Goal: Task Accomplishment & Management: Manage account settings

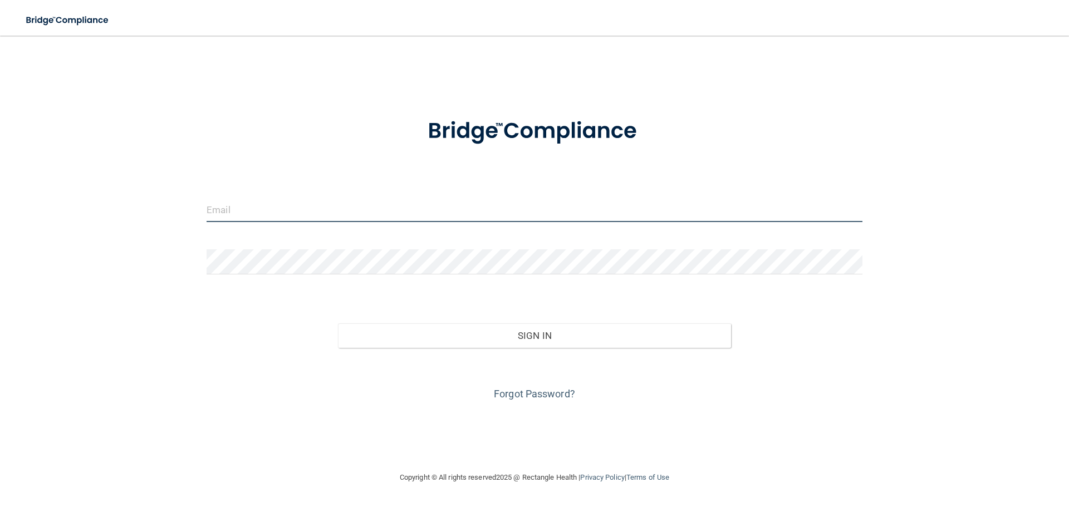
click at [253, 213] on input "email" at bounding box center [535, 209] width 656 height 25
type input "[PERSON_NAME][EMAIL_ADDRESS][DOMAIN_NAME]"
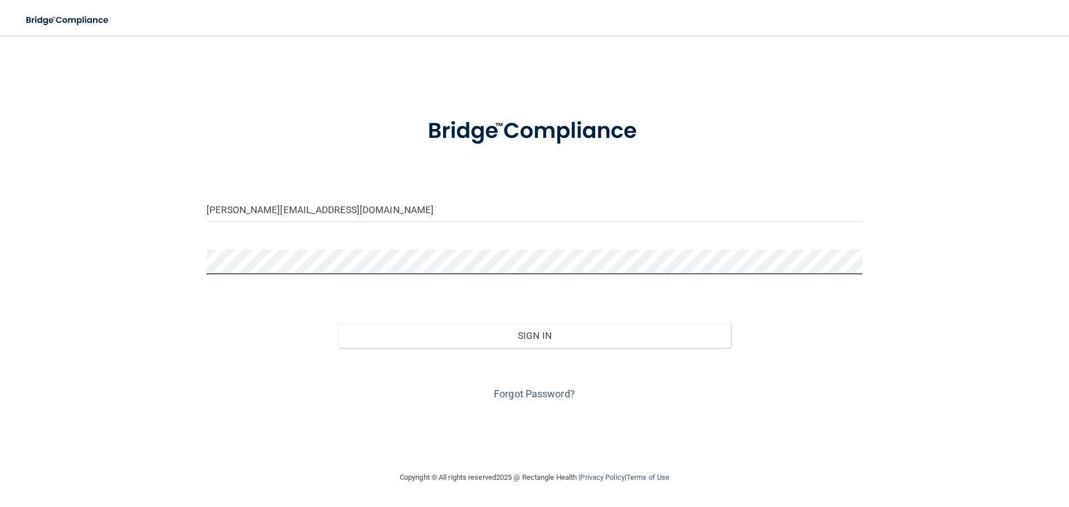
click at [338, 323] on button "Sign In" at bounding box center [535, 335] width 394 height 24
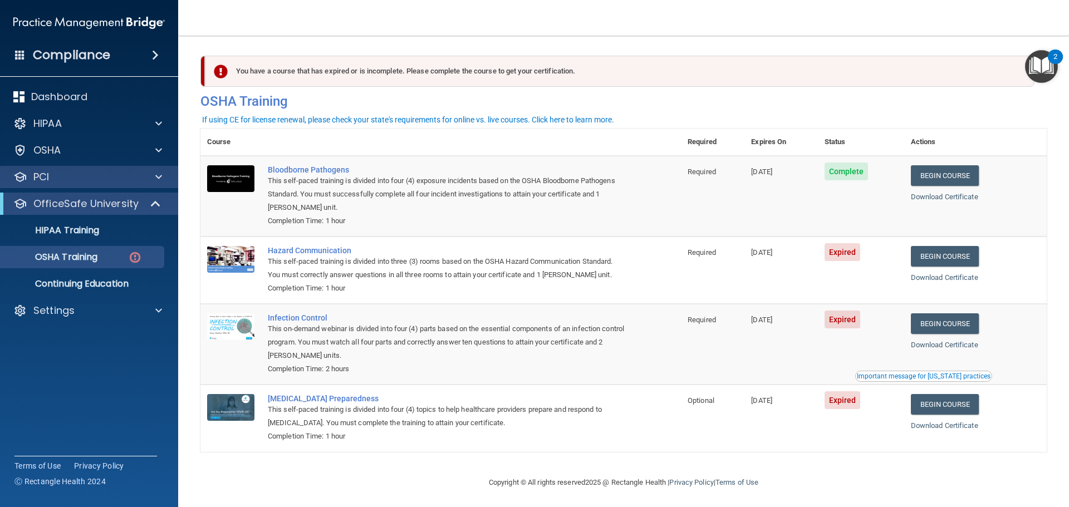
click at [75, 184] on div "PCI" at bounding box center [89, 177] width 179 height 22
click at [159, 178] on span at bounding box center [158, 176] width 7 height 13
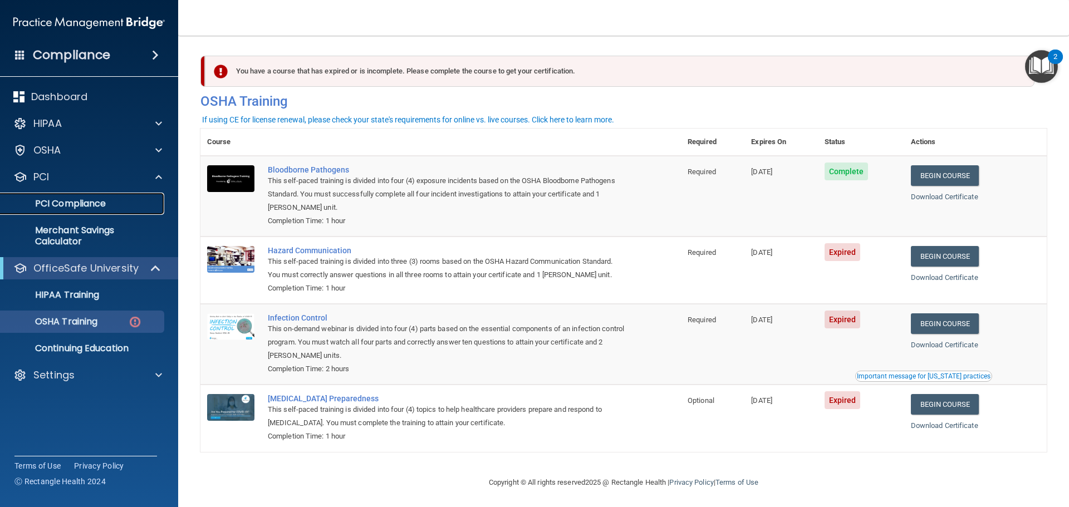
click at [91, 206] on p "PCI Compliance" at bounding box center [83, 203] width 152 height 11
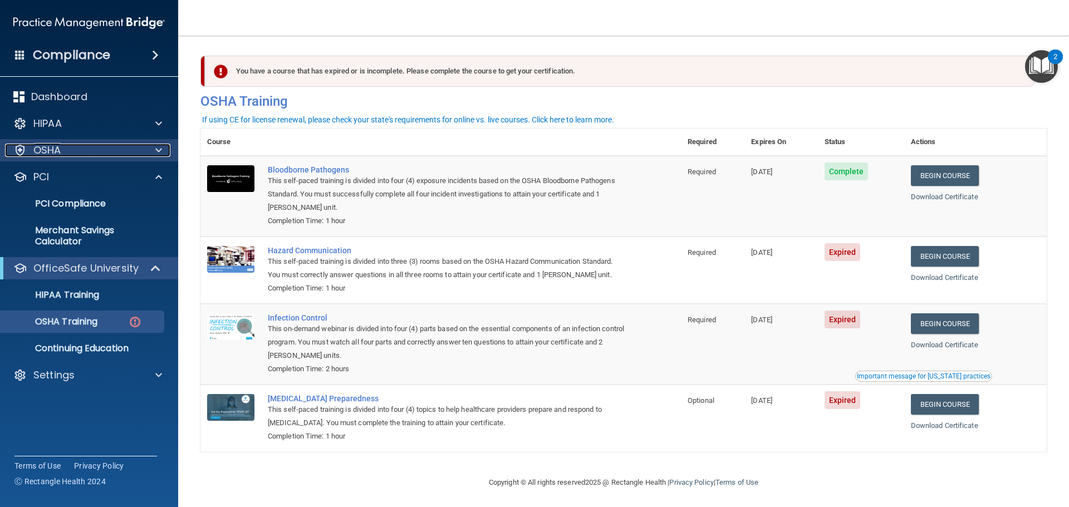
click at [96, 152] on div "OSHA" at bounding box center [74, 150] width 138 height 13
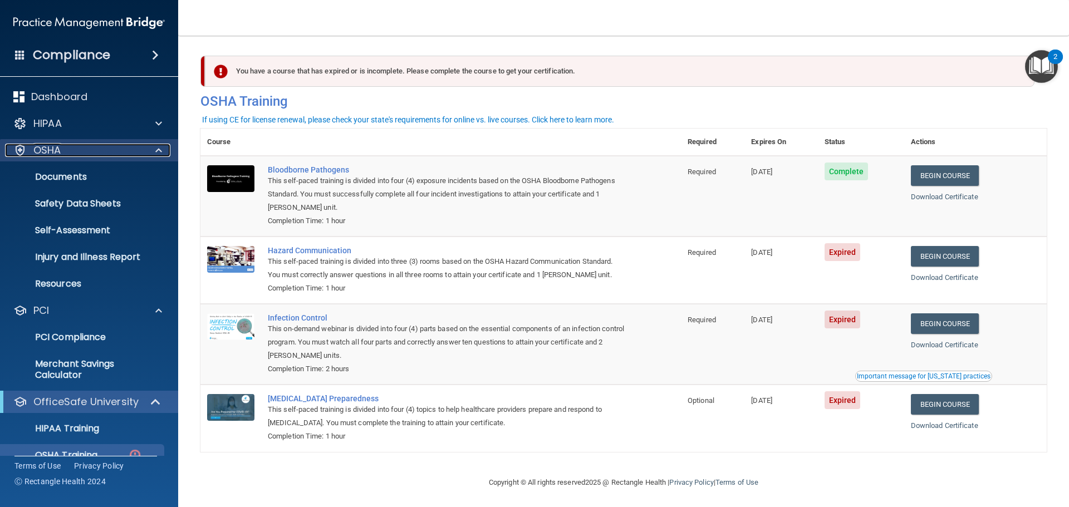
scroll to position [73, 0]
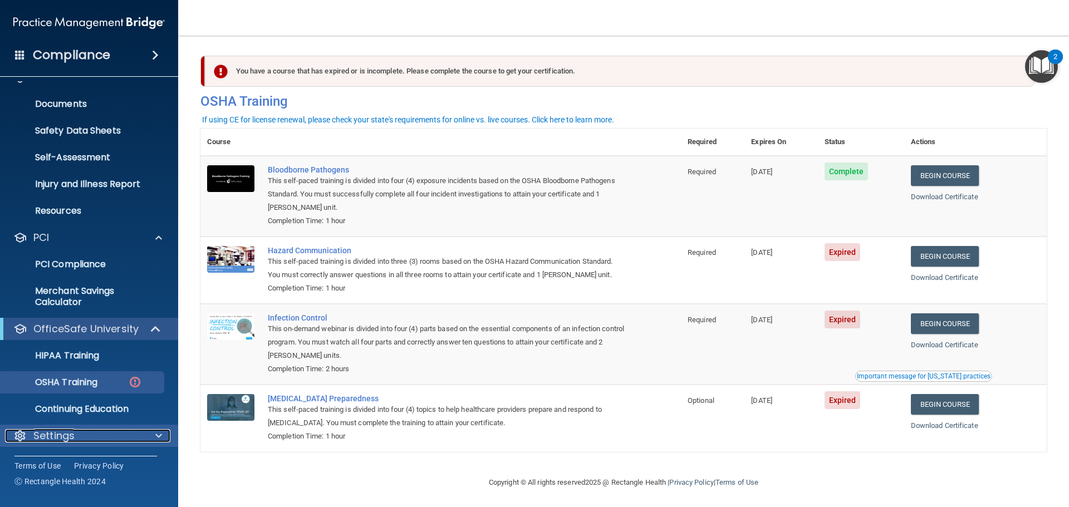
click at [69, 431] on p "Settings" at bounding box center [53, 435] width 41 height 13
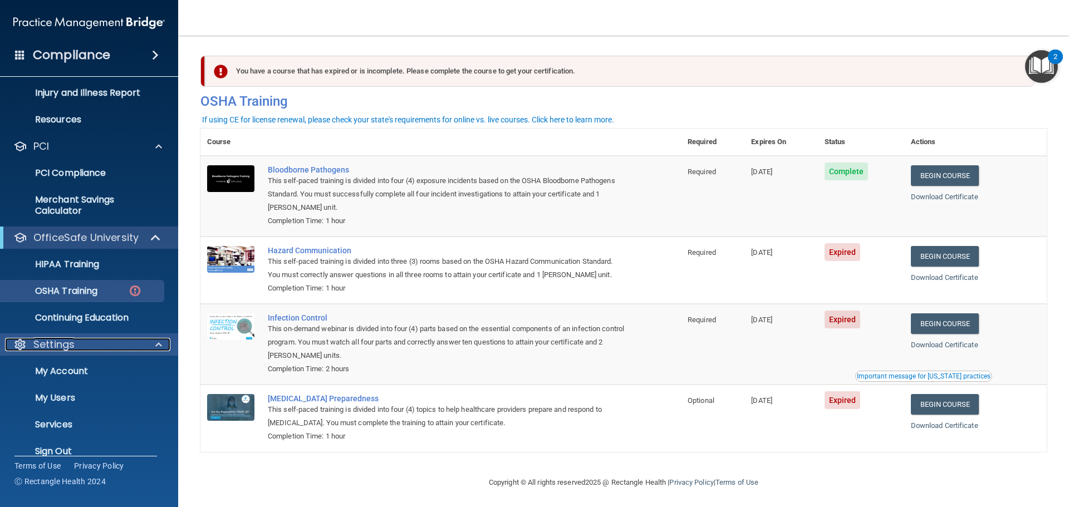
scroll to position [180, 0]
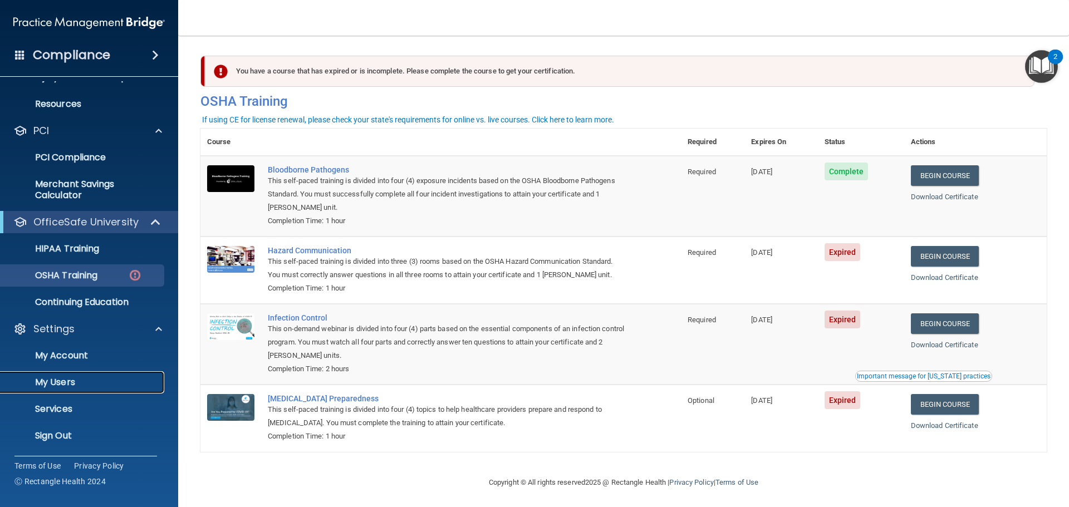
click at [71, 381] on p "My Users" at bounding box center [83, 382] width 152 height 11
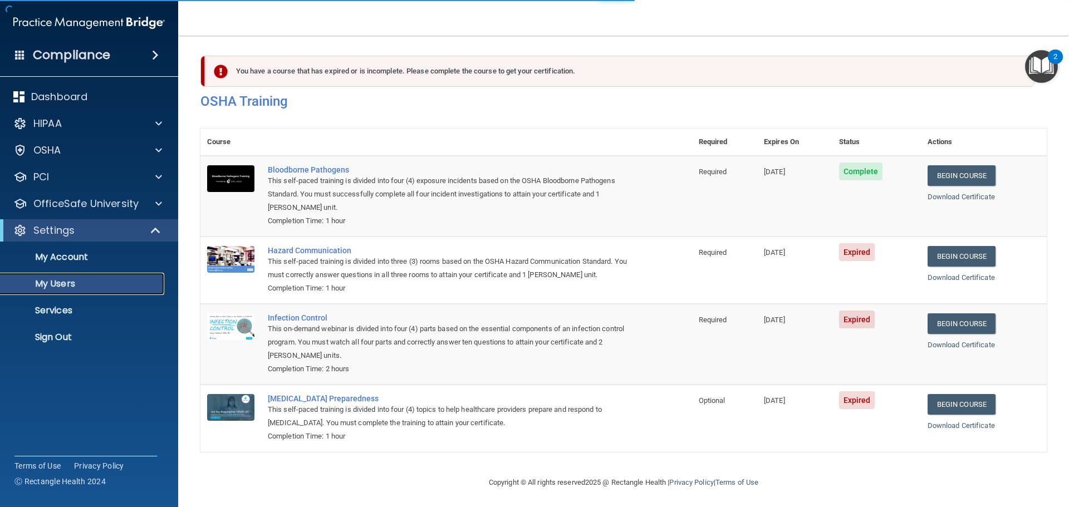
select select "20"
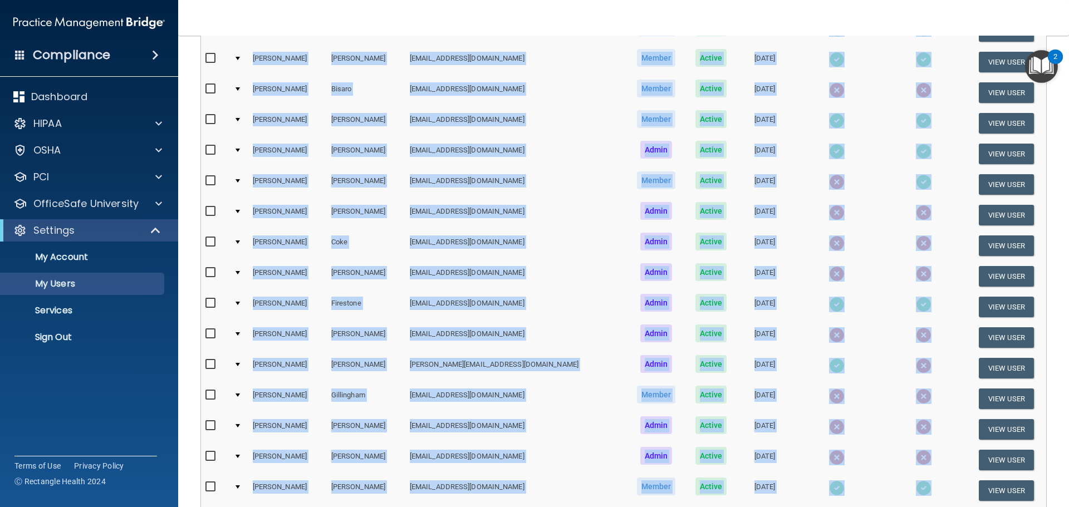
scroll to position [188, 0]
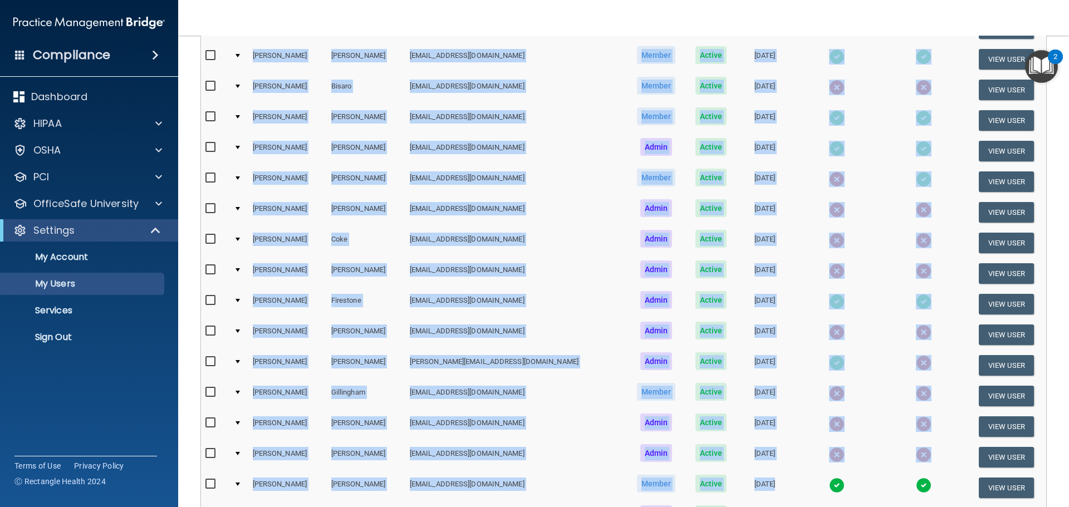
drag, startPoint x: 229, startPoint y: 154, endPoint x: 825, endPoint y: 490, distance: 684.1
click at [830, 498] on table "First Name Last Name Email Type Status Created On HIPAA Compliance OSHA Complia…" at bounding box center [623, 275] width 845 height 638
copy table "[PERSON_NAME] [EMAIL_ADDRESS][DOMAIN_NAME] Member Active [DATE] View User [PERS…"
click at [530, 342] on td "[EMAIL_ADDRESS][DOMAIN_NAME]" at bounding box center [515, 334] width 221 height 31
click at [544, 246] on td "[EMAIL_ADDRESS][DOMAIN_NAME]" at bounding box center [515, 243] width 221 height 31
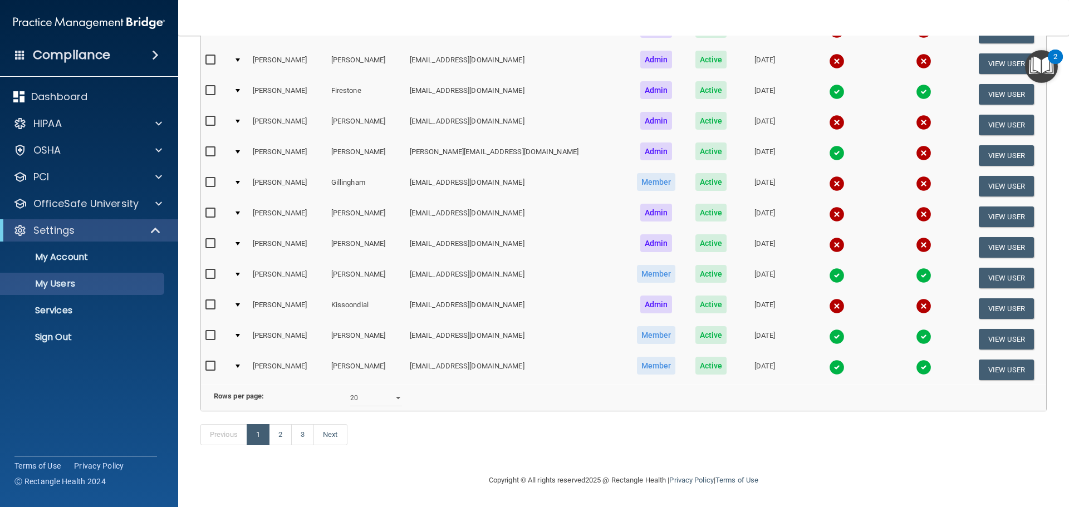
scroll to position [414, 0]
click at [281, 434] on link "2" at bounding box center [280, 434] width 23 height 21
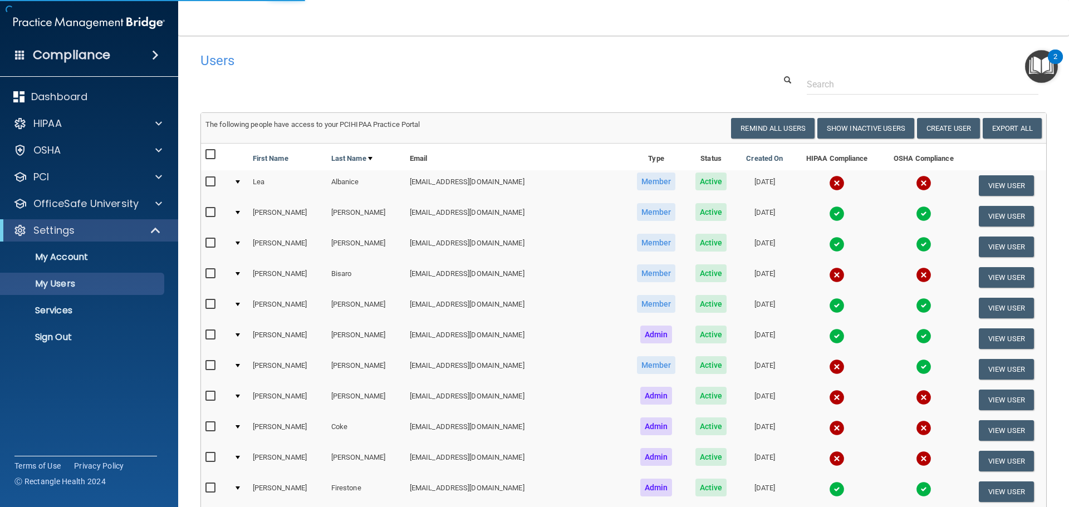
select select "20"
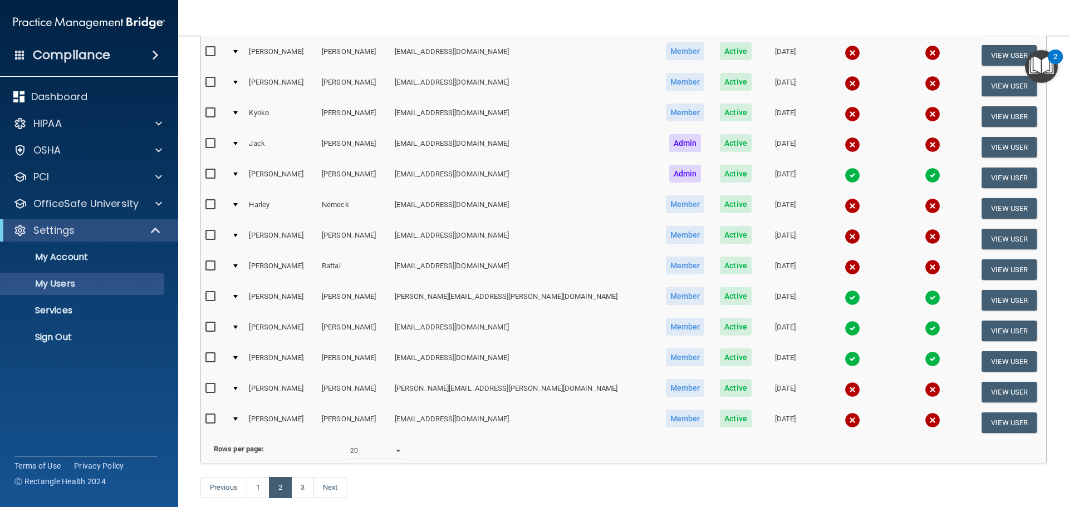
scroll to position [414, 0]
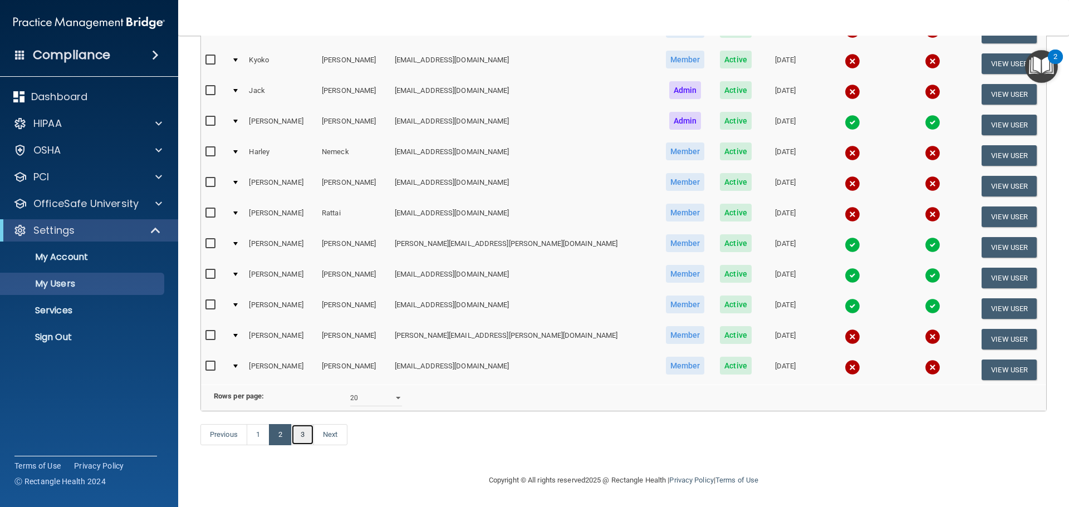
click at [303, 437] on link "3" at bounding box center [302, 434] width 23 height 21
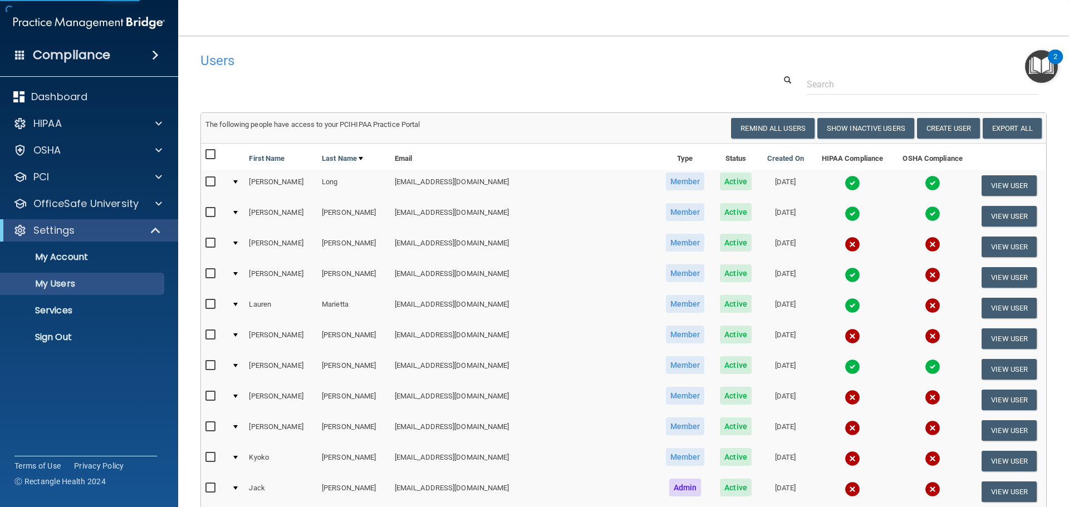
select select "20"
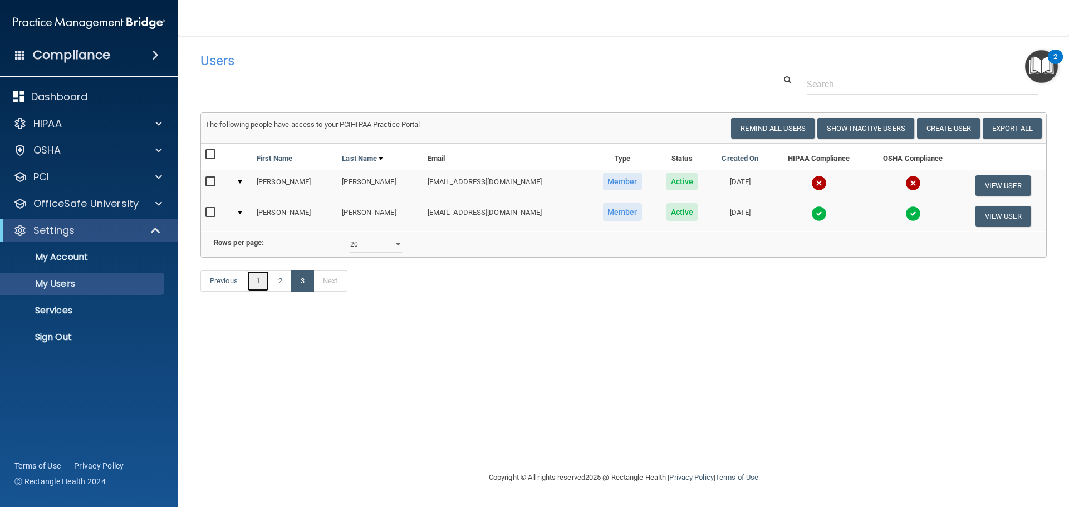
click at [257, 292] on link "1" at bounding box center [258, 281] width 23 height 21
select select "20"
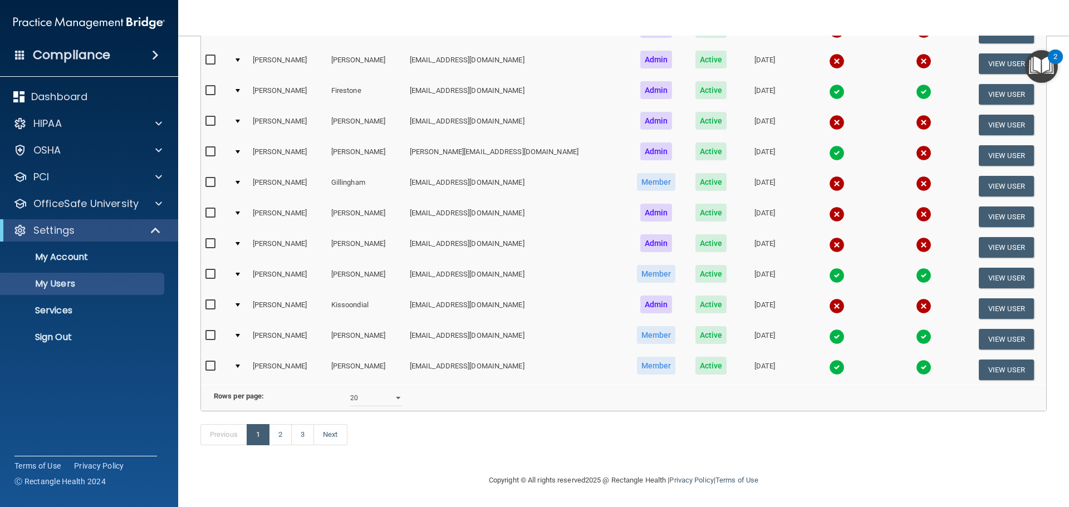
scroll to position [414, 0]
click at [283, 437] on link "2" at bounding box center [280, 434] width 23 height 21
select select "20"
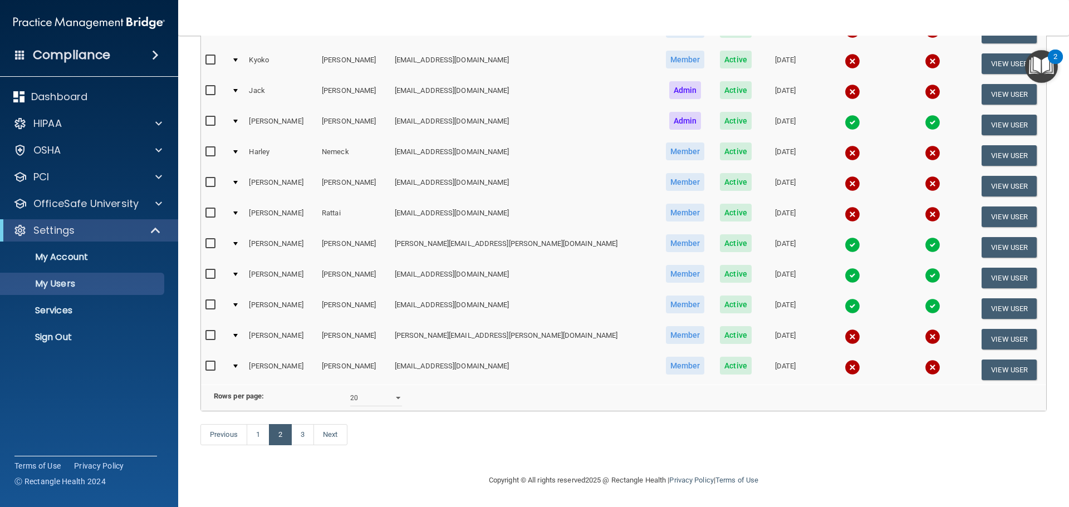
scroll to position [414, 0]
click at [307, 439] on link "3" at bounding box center [302, 434] width 23 height 21
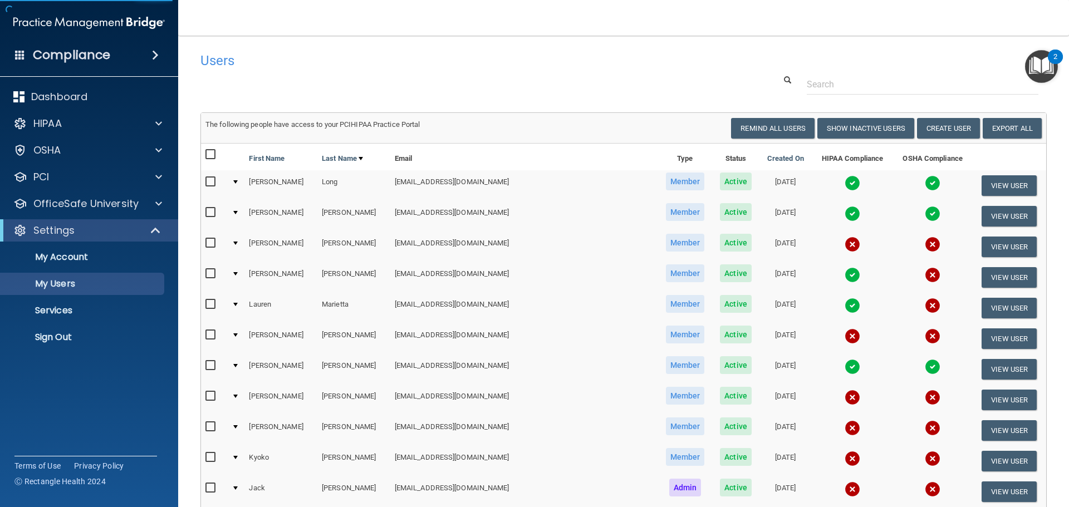
select select "20"
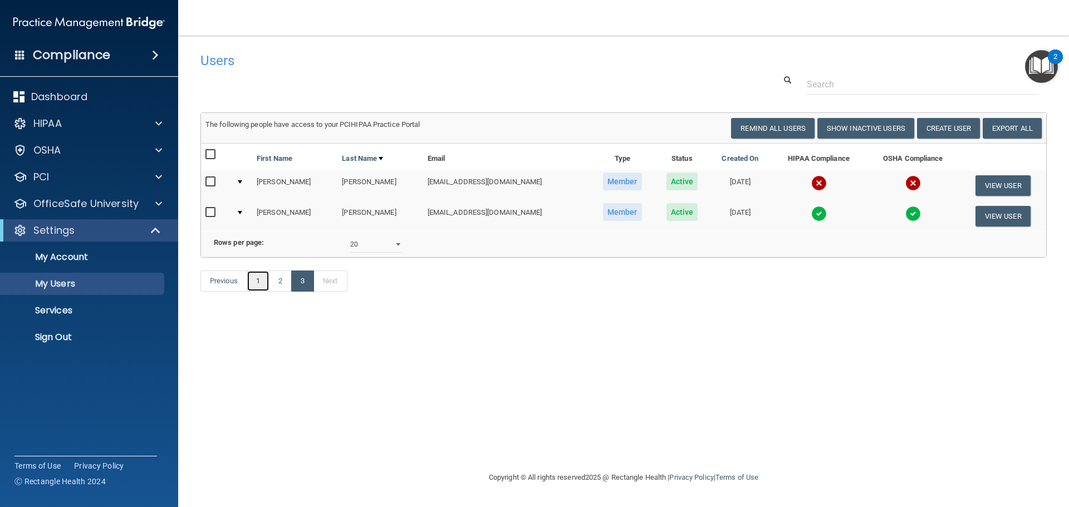
click at [254, 292] on link "1" at bounding box center [258, 281] width 23 height 21
select select "20"
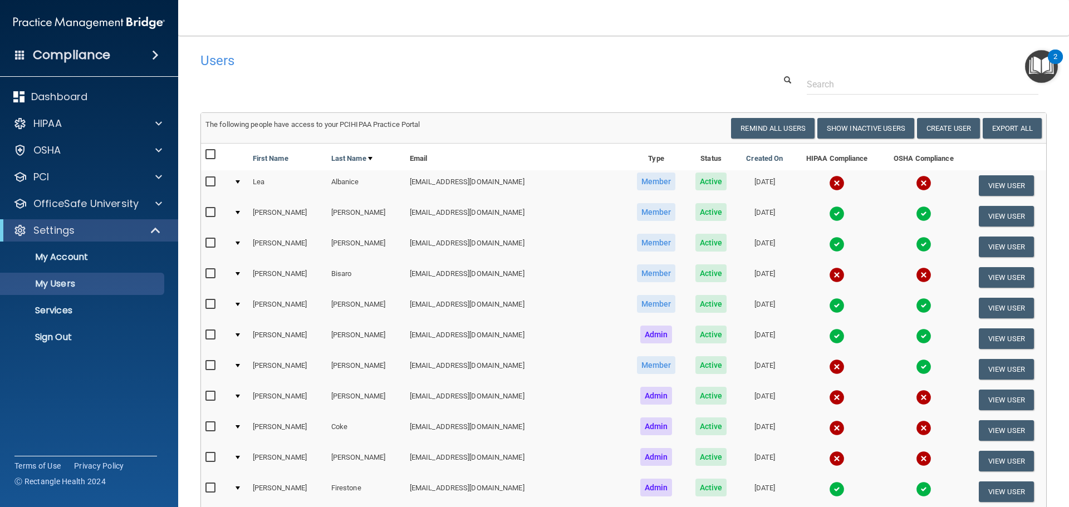
click at [1046, 71] on img "Open Resource Center, 2 new notifications" at bounding box center [1041, 66] width 33 height 33
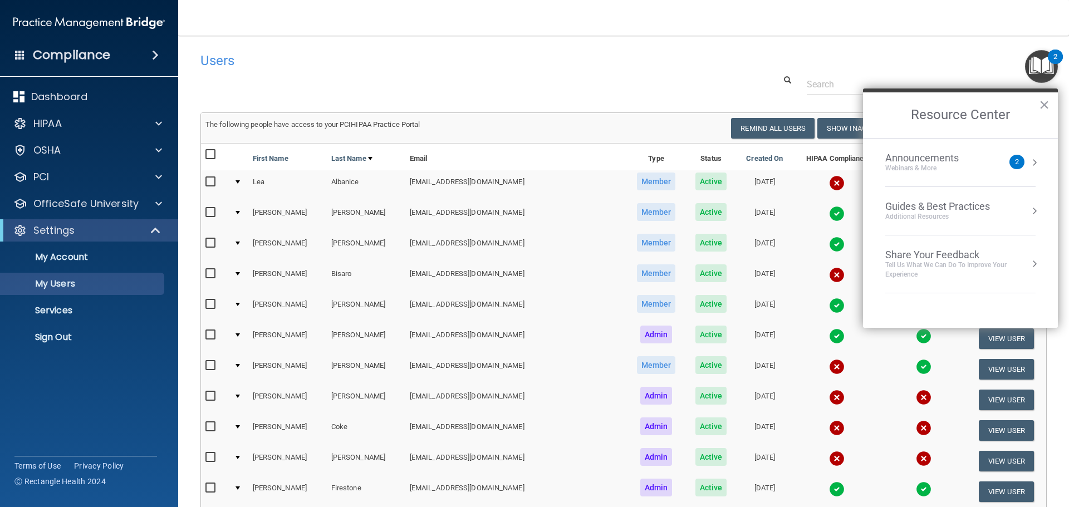
click at [1014, 166] on div "2" at bounding box center [1016, 162] width 15 height 14
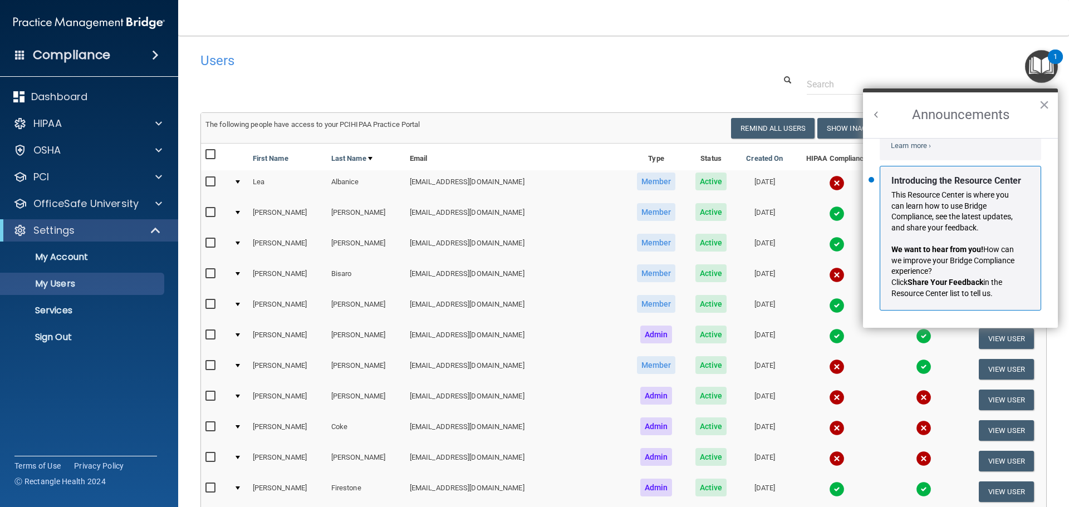
scroll to position [195, 0]
click at [1045, 103] on button "×" at bounding box center [1044, 105] width 11 height 18
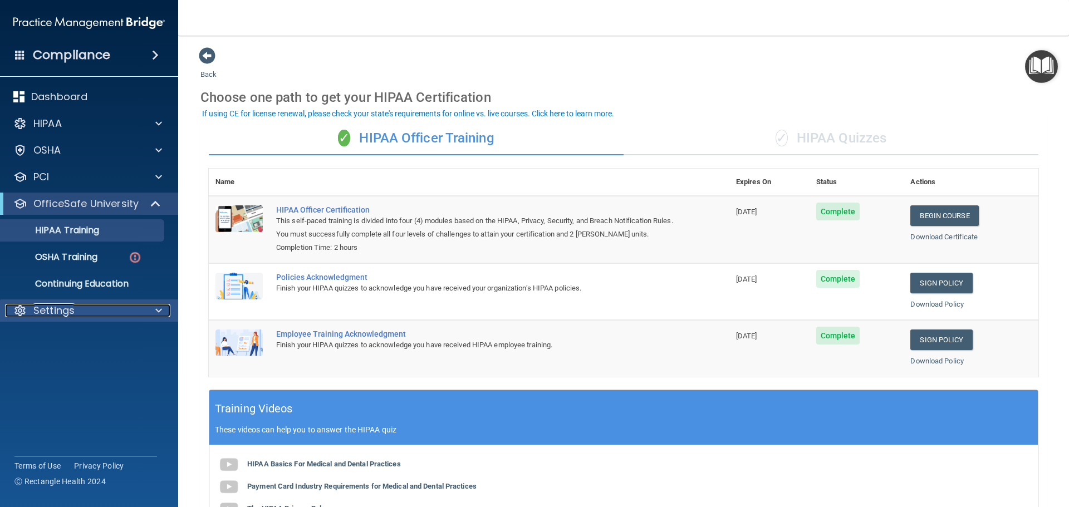
click at [70, 313] on p "Settings" at bounding box center [53, 310] width 41 height 13
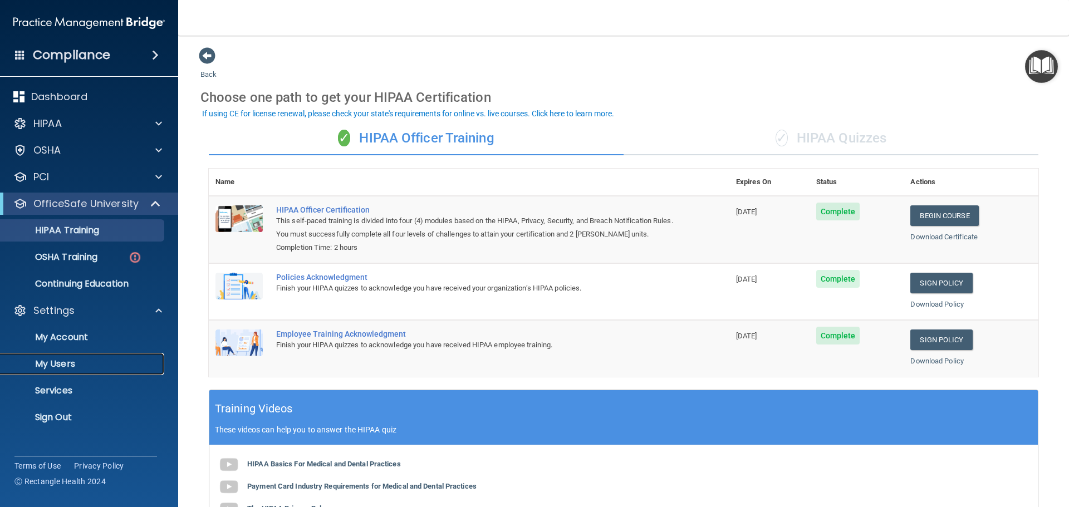
click at [63, 361] on p "My Users" at bounding box center [83, 363] width 152 height 11
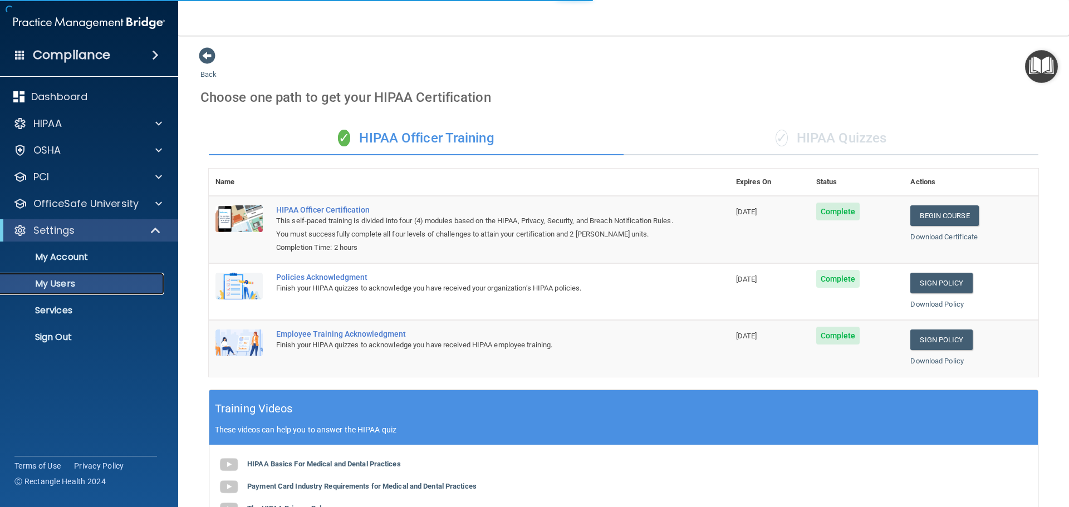
select select "20"
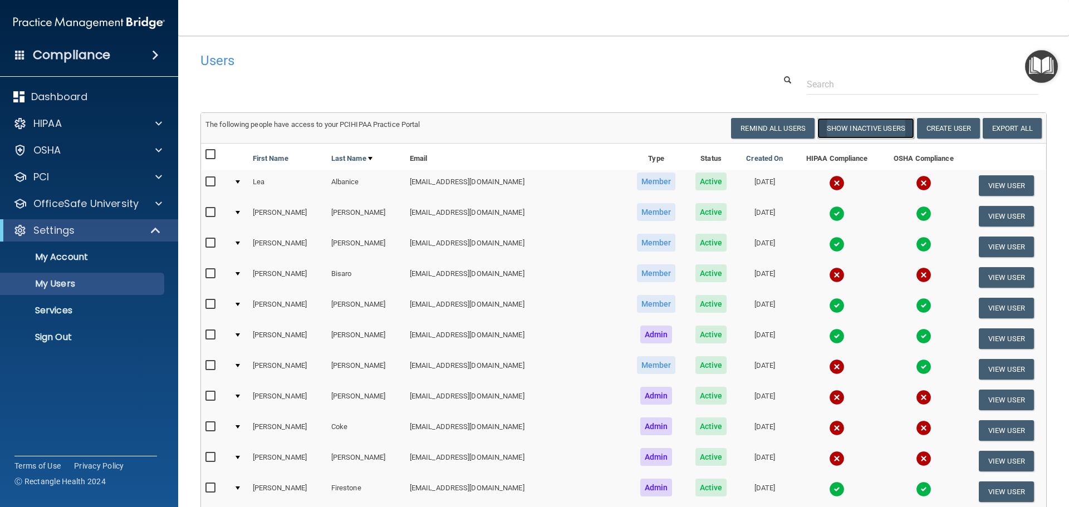
click at [871, 127] on button "Show Inactive Users" at bounding box center [865, 128] width 97 height 21
select select "20"
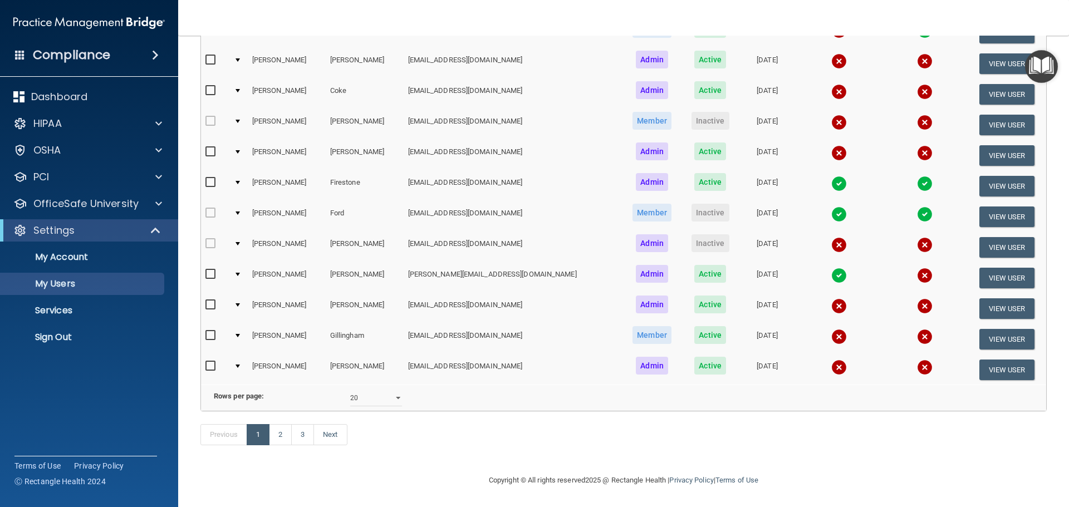
scroll to position [414, 0]
click at [283, 431] on link "2" at bounding box center [280, 434] width 23 height 21
select select "20"
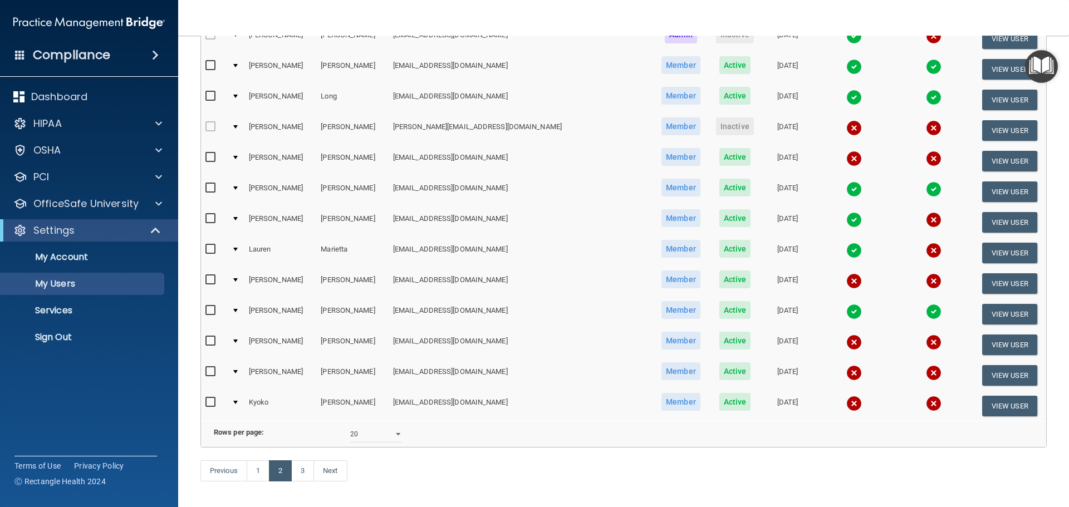
scroll to position [390, 0]
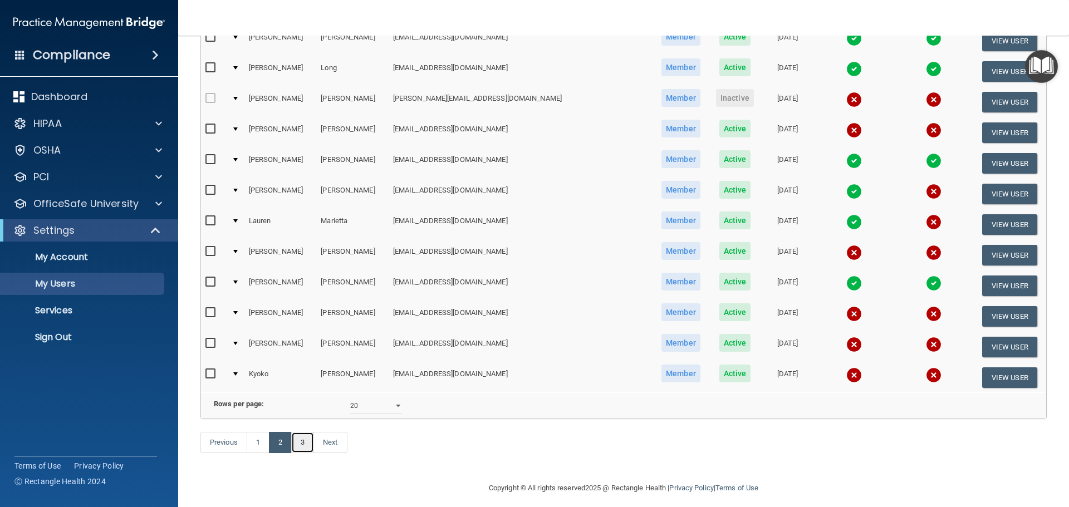
click at [307, 453] on link "3" at bounding box center [302, 442] width 23 height 21
select select "20"
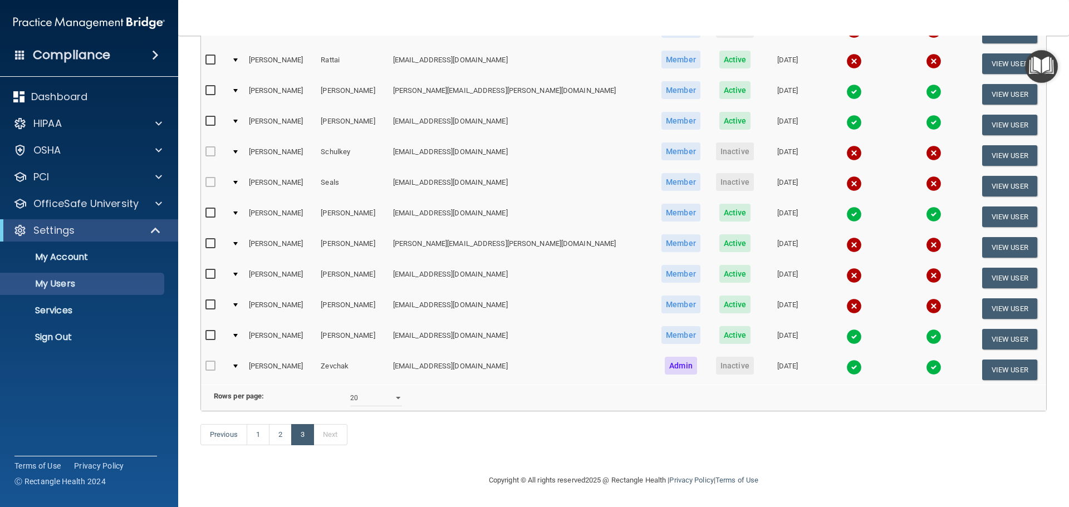
scroll to position [353, 0]
click at [258, 439] on link "1" at bounding box center [258, 434] width 23 height 21
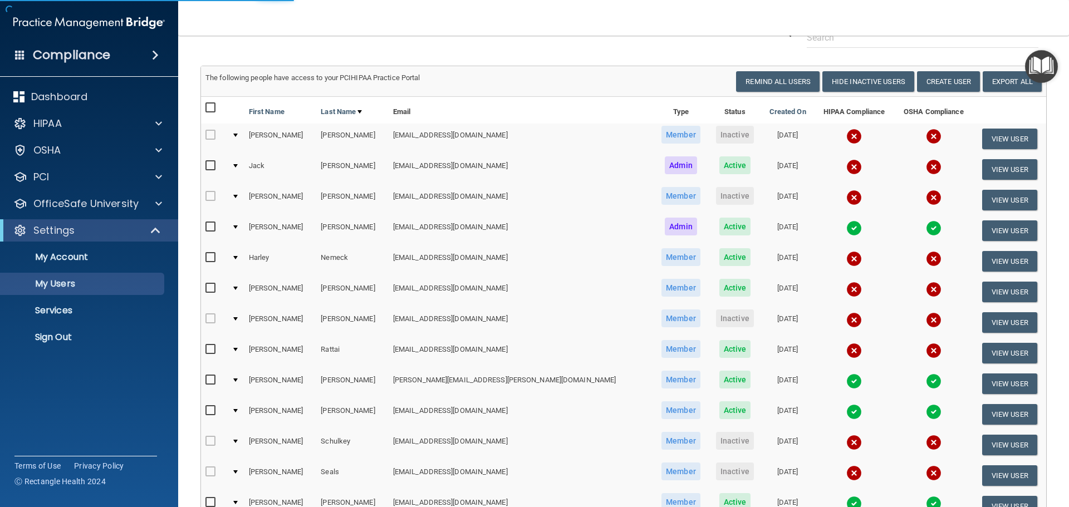
scroll to position [19, 0]
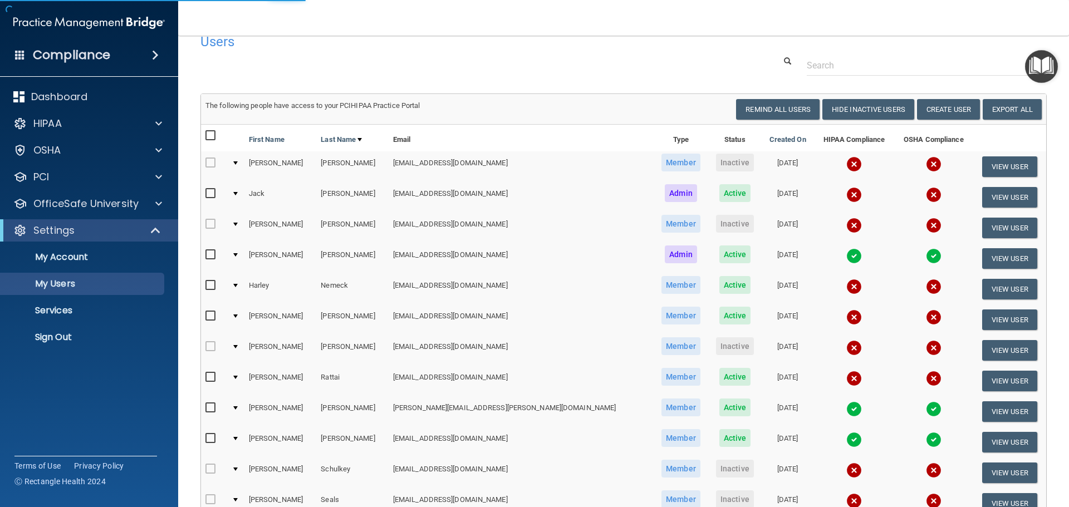
select select "20"
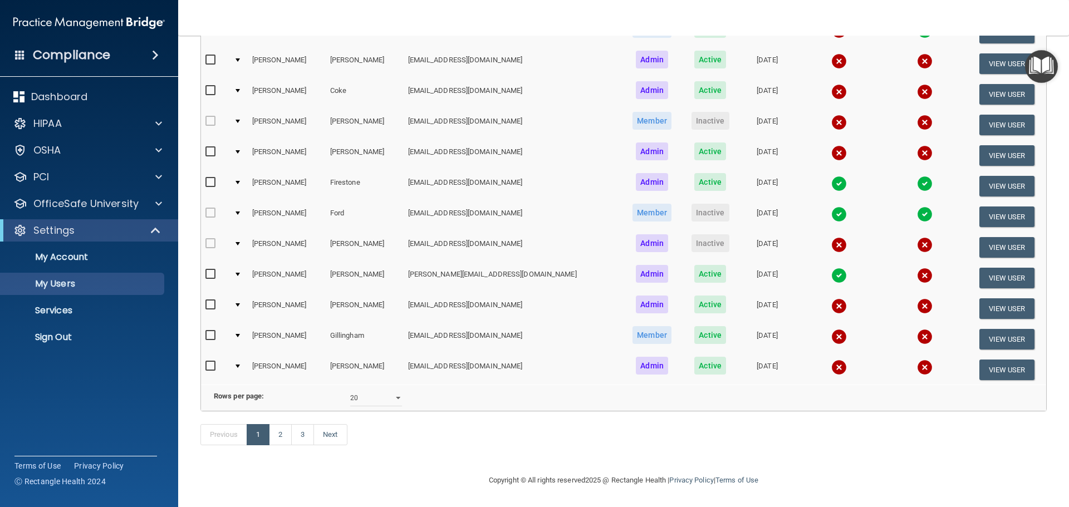
scroll to position [414, 0]
click at [279, 437] on link "2" at bounding box center [280, 434] width 23 height 21
select select "20"
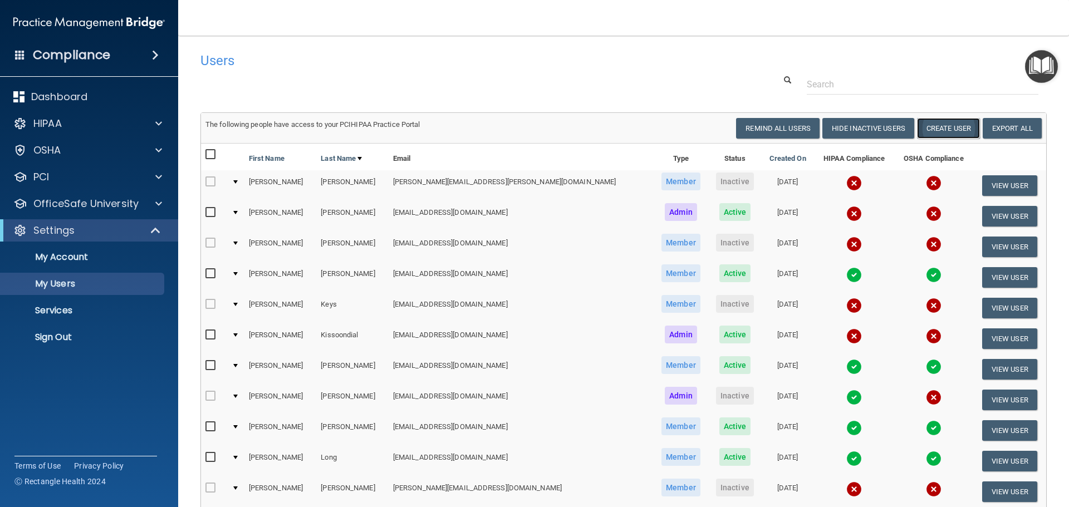
click at [955, 127] on button "Create User" at bounding box center [948, 128] width 63 height 21
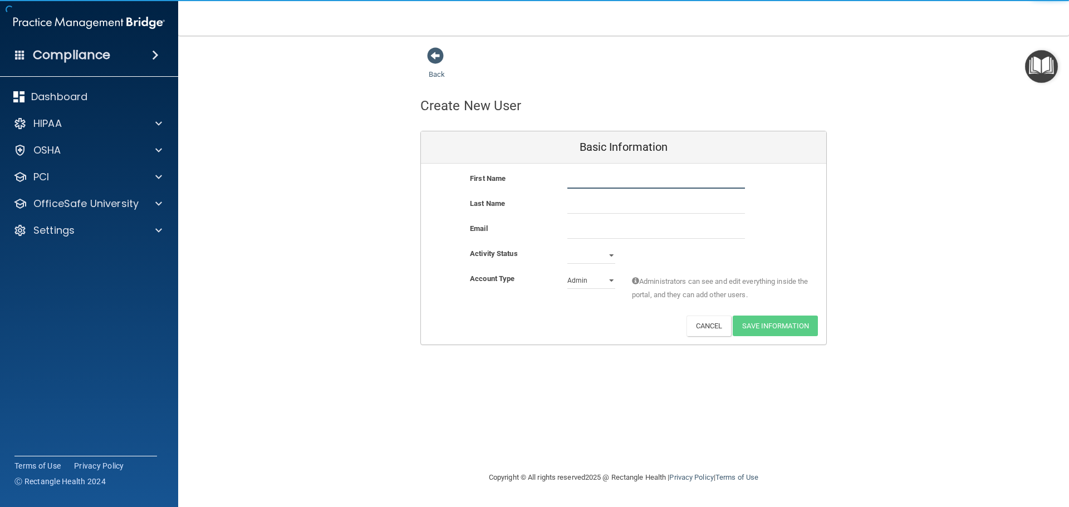
click at [608, 174] on input "text" at bounding box center [656, 180] width 178 height 17
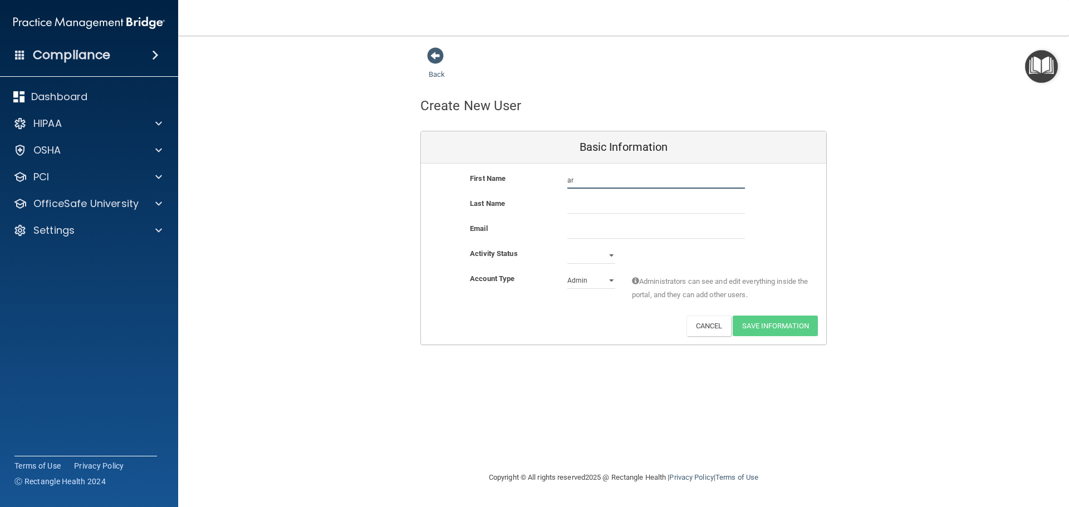
type input "a"
type input "Ashley"
type input "Jones"
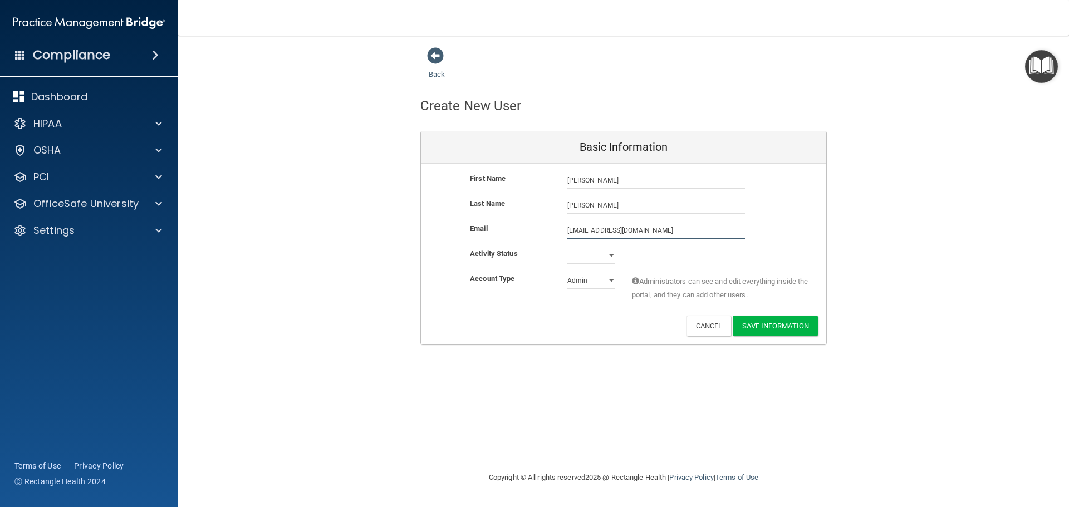
type input "areanejo@outlook.com"
click at [610, 254] on select "Active Inactive" at bounding box center [591, 255] width 48 height 17
select select "active"
click at [567, 247] on select "Active Inactive" at bounding box center [591, 255] width 48 height 17
click at [612, 281] on select "Admin Member" at bounding box center [591, 280] width 48 height 17
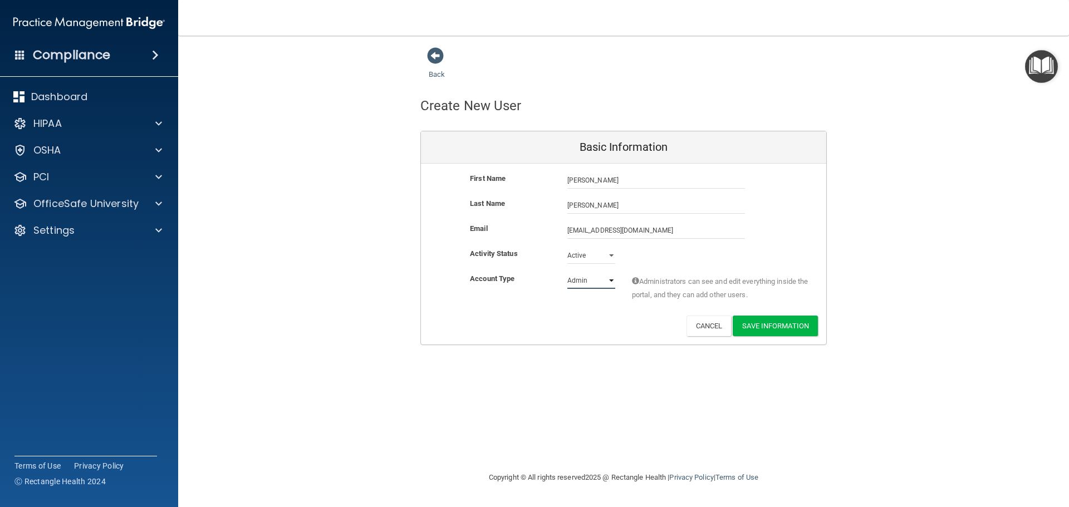
select select "practice_member"
click at [567, 272] on select "Admin Member" at bounding box center [591, 280] width 48 height 17
click at [774, 322] on button "Save Information" at bounding box center [775, 326] width 85 height 21
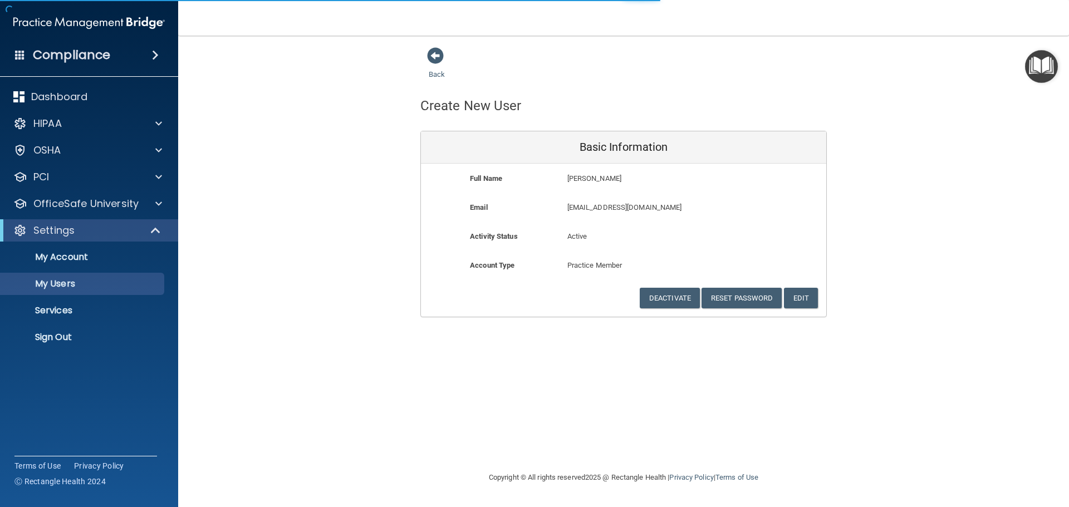
select select "20"
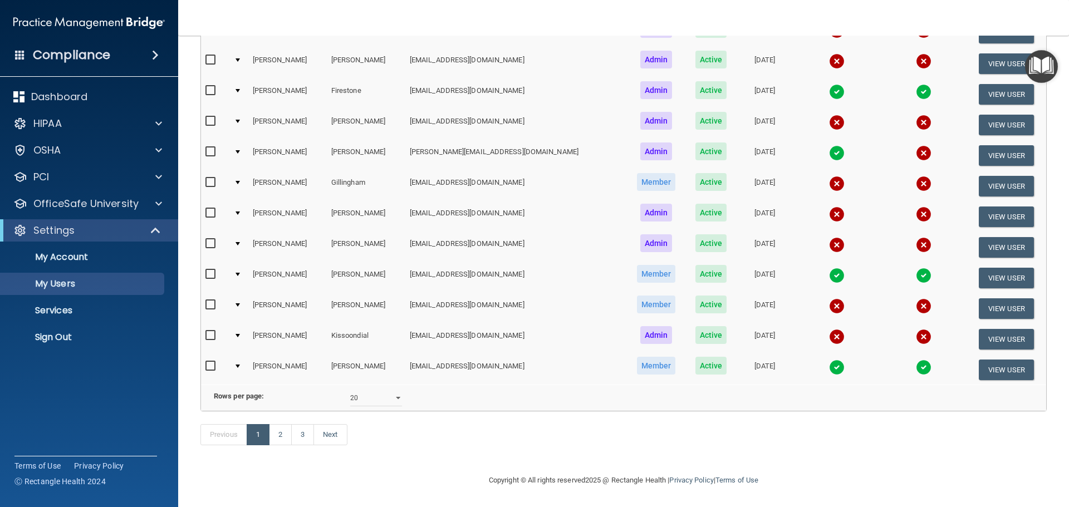
scroll to position [457, 0]
click at [281, 437] on link "2" at bounding box center [280, 434] width 23 height 21
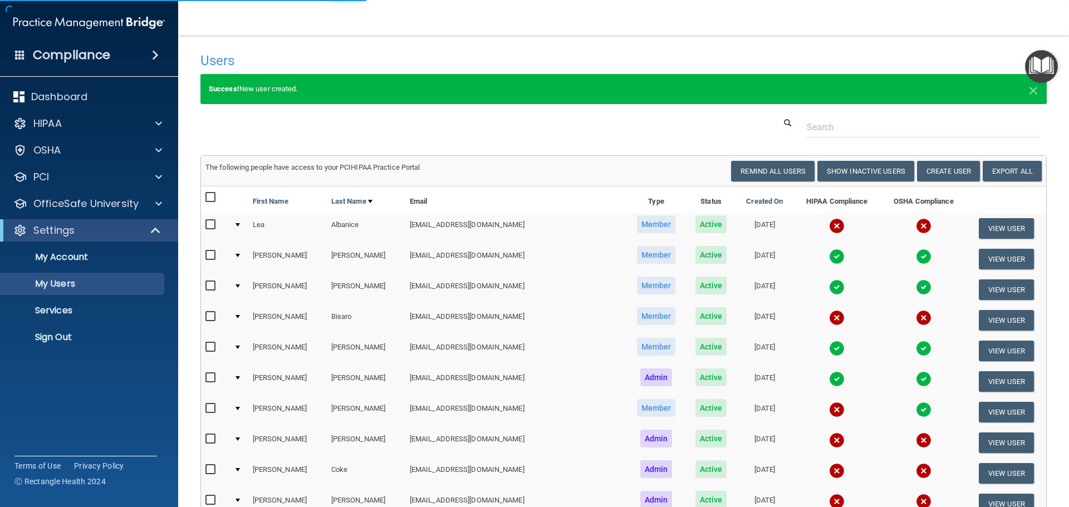
select select "20"
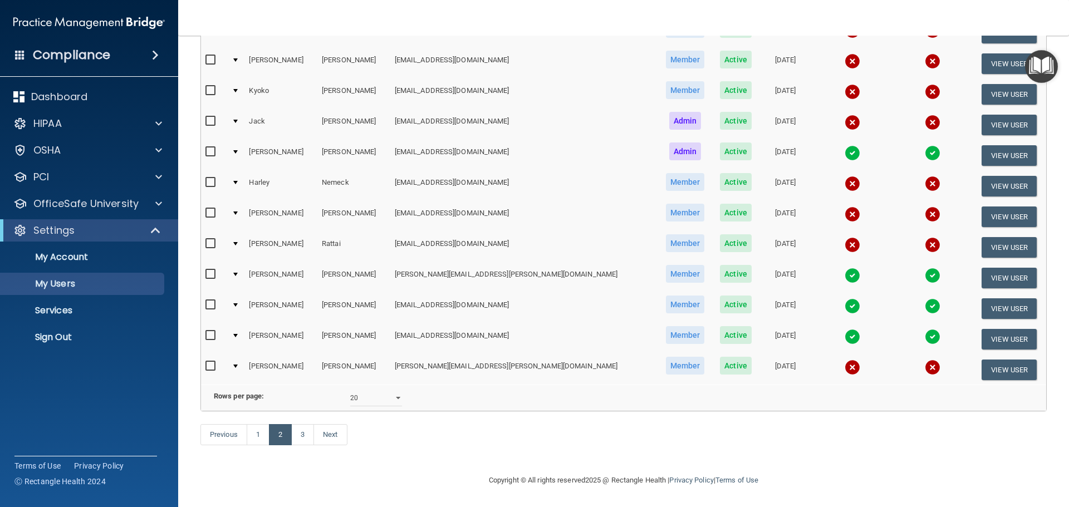
scroll to position [414, 0]
click at [254, 437] on link "1" at bounding box center [258, 434] width 23 height 21
select select "20"
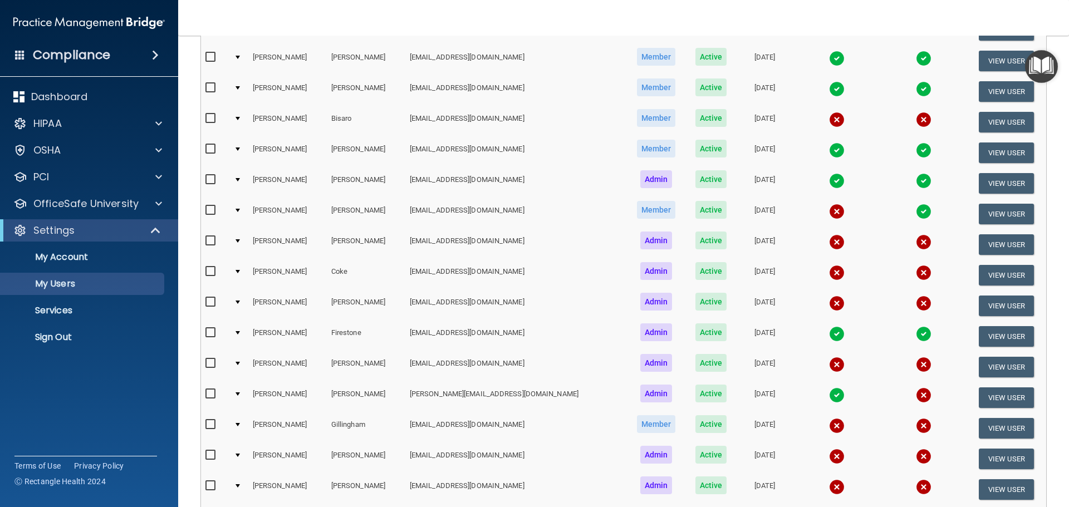
scroll to position [167, 0]
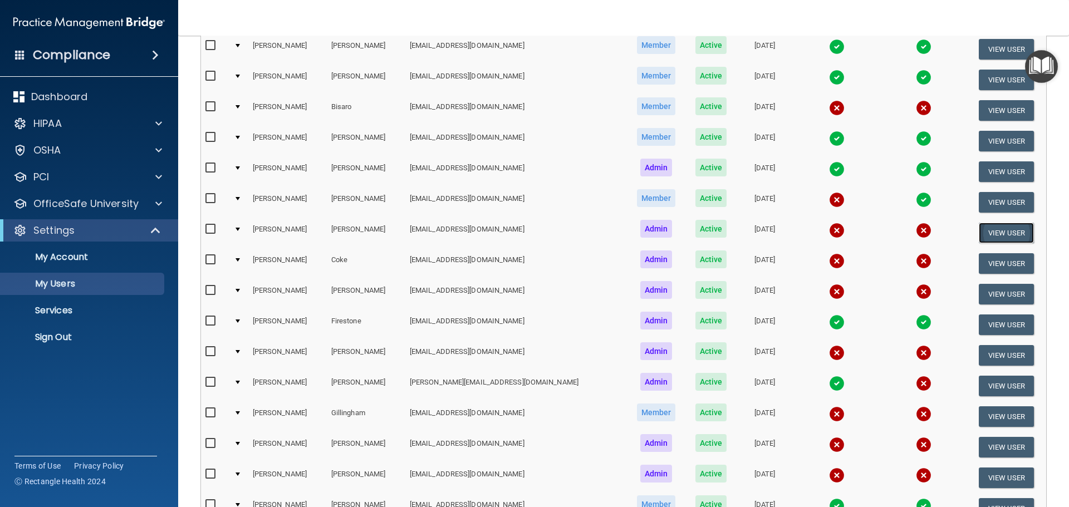
click at [990, 232] on button "View User" at bounding box center [1006, 233] width 55 height 21
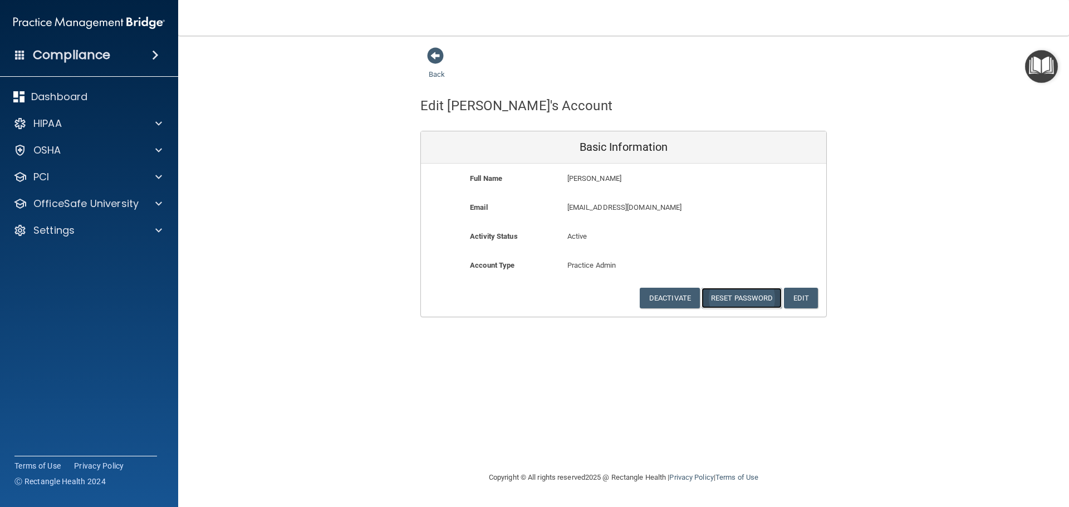
click at [756, 299] on button "Reset Password" at bounding box center [741, 298] width 80 height 21
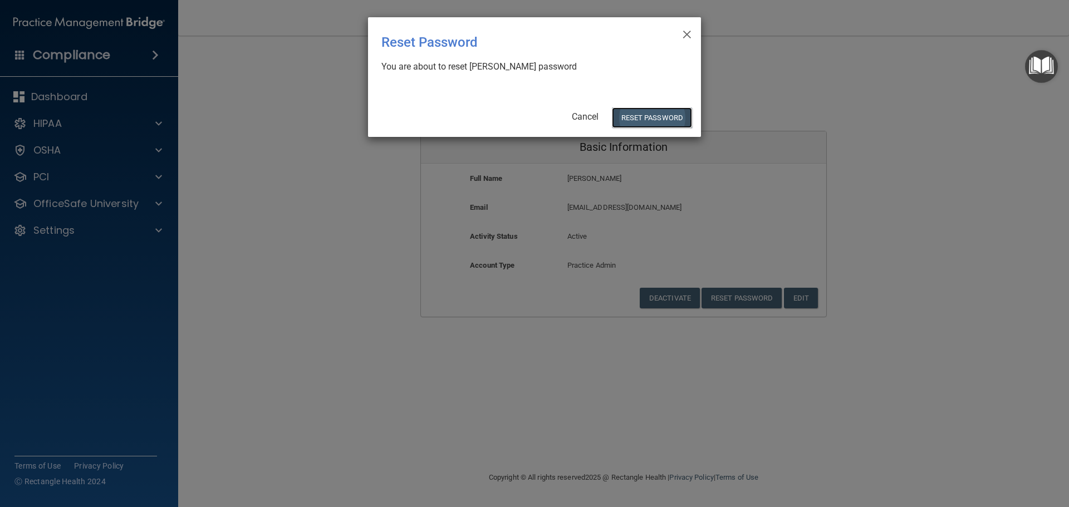
click at [668, 120] on button "Reset Password" at bounding box center [652, 117] width 80 height 21
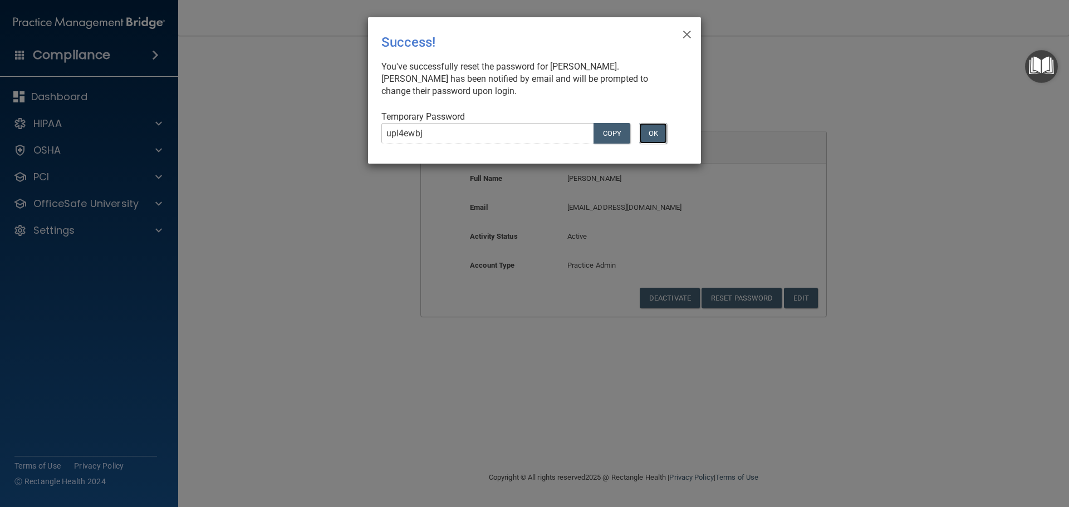
click at [655, 137] on button "OK" at bounding box center [653, 133] width 28 height 21
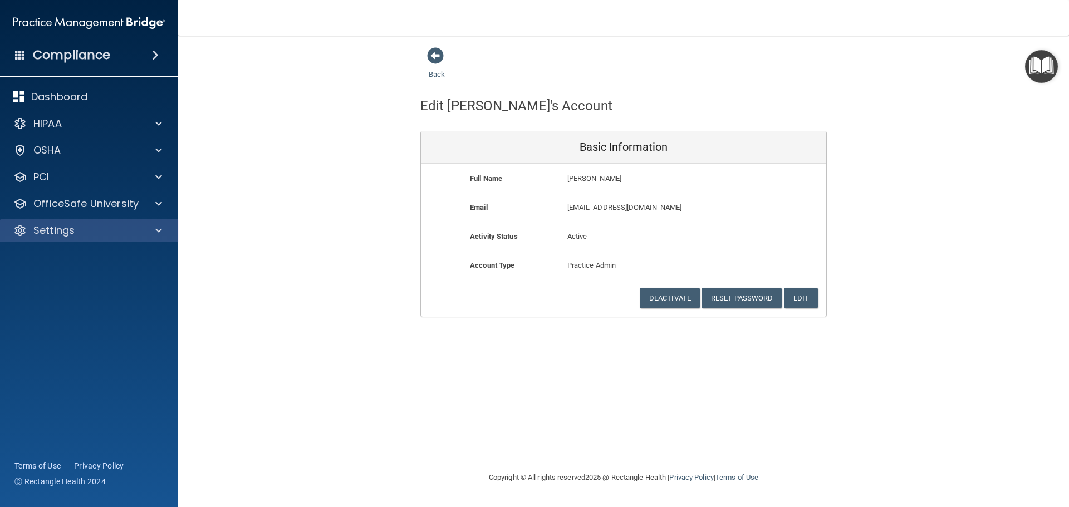
click at [71, 220] on div "Settings" at bounding box center [89, 230] width 179 height 22
click at [71, 231] on p "Settings" at bounding box center [53, 230] width 41 height 13
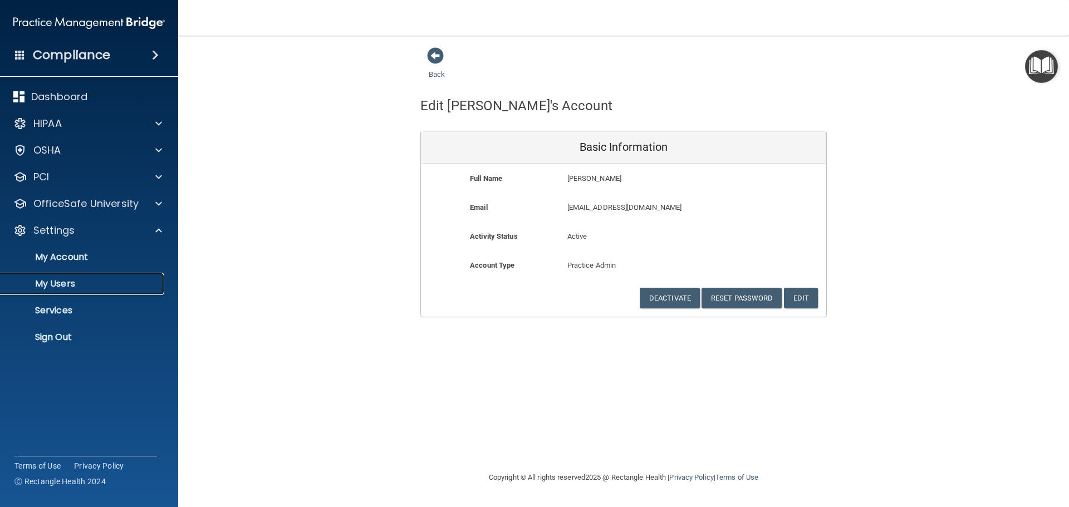
click at [52, 281] on p "My Users" at bounding box center [83, 283] width 152 height 11
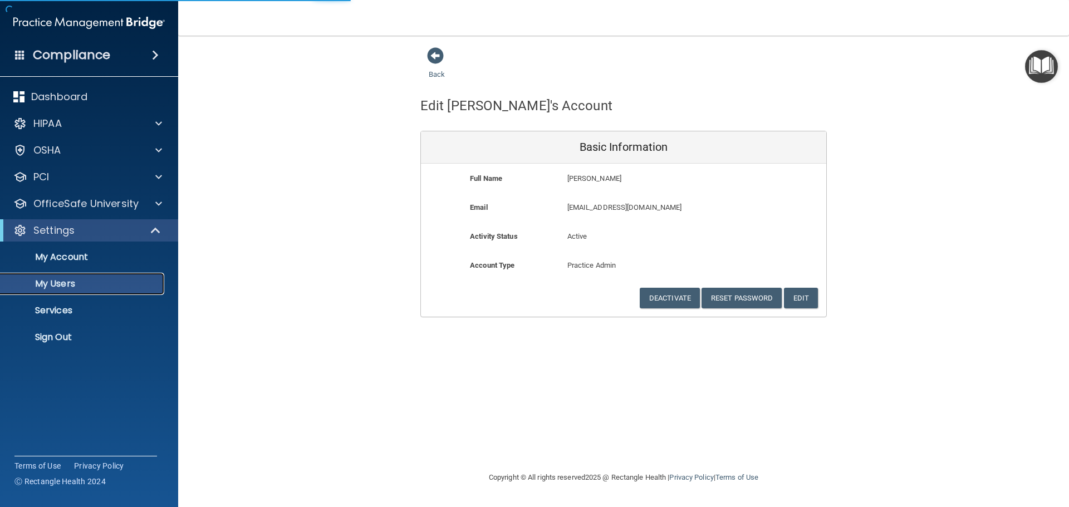
select select "20"
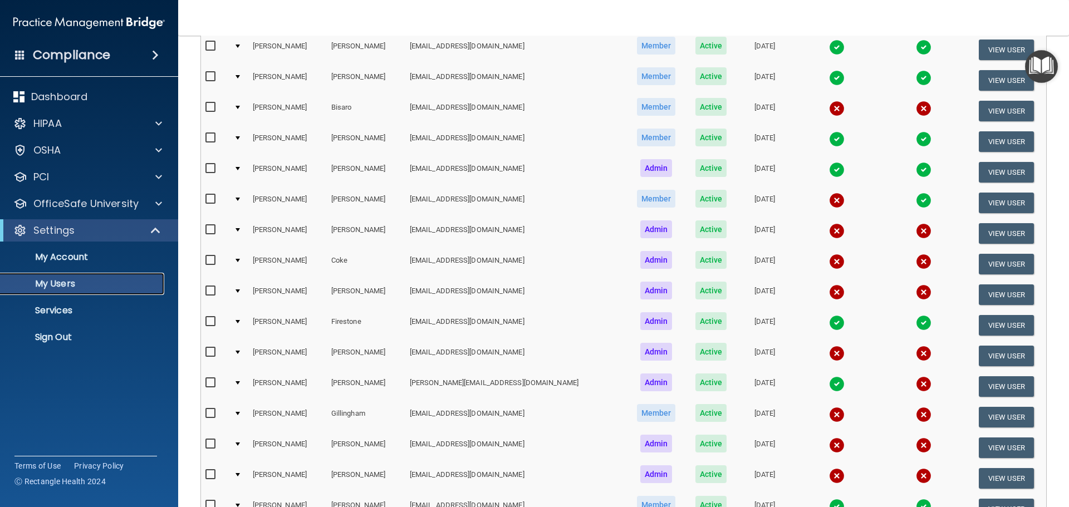
scroll to position [167, 0]
click at [989, 266] on button "View User" at bounding box center [1006, 263] width 55 height 21
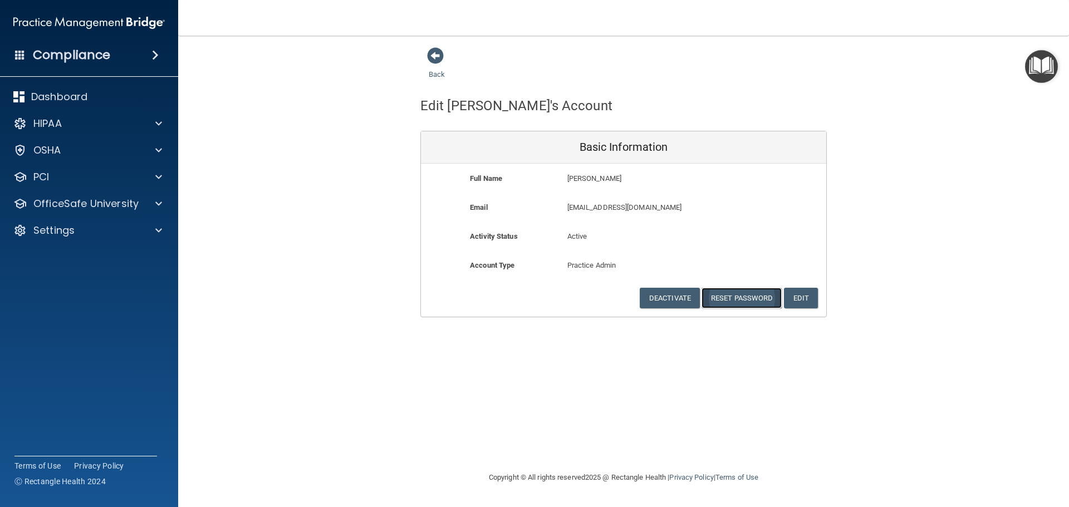
click at [740, 293] on button "Reset Password" at bounding box center [741, 298] width 80 height 21
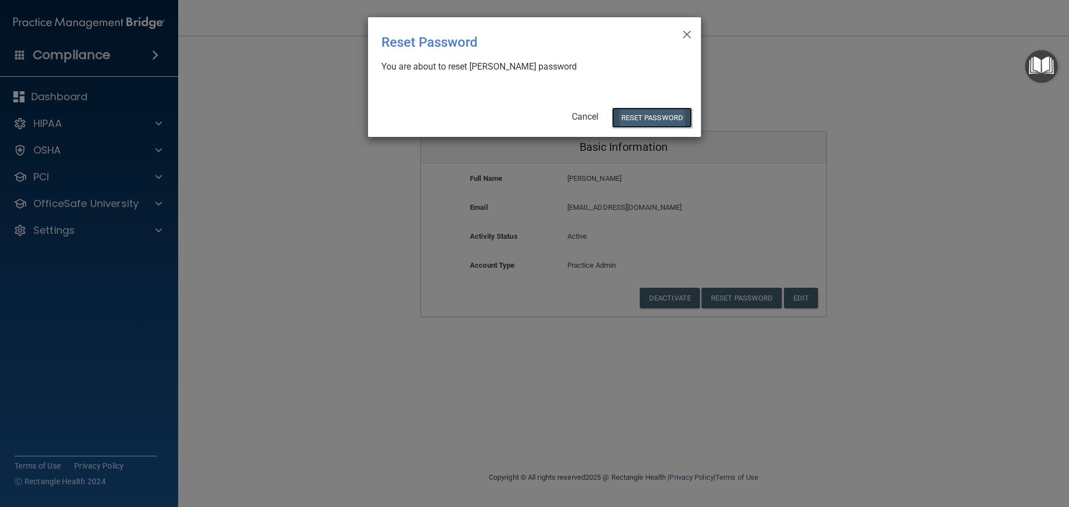
click at [643, 119] on button "Reset Password" at bounding box center [652, 117] width 80 height 21
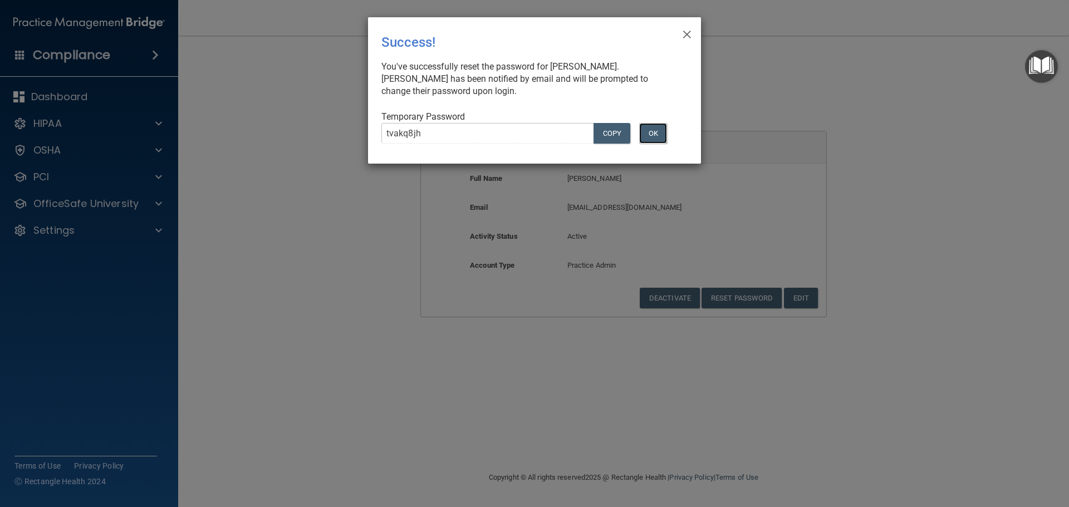
click at [655, 133] on button "OK" at bounding box center [653, 133] width 28 height 21
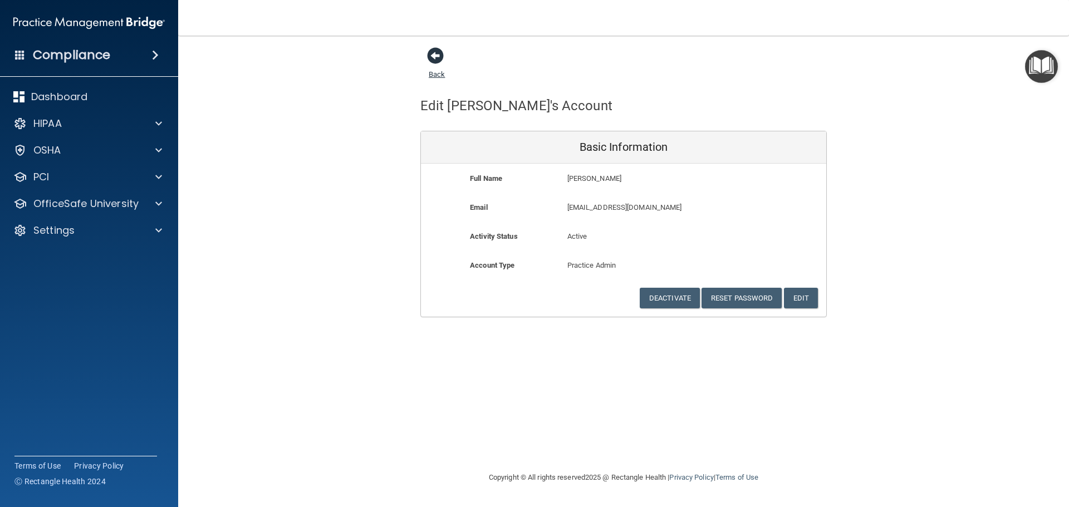
click at [433, 48] on span at bounding box center [435, 55] width 17 height 17
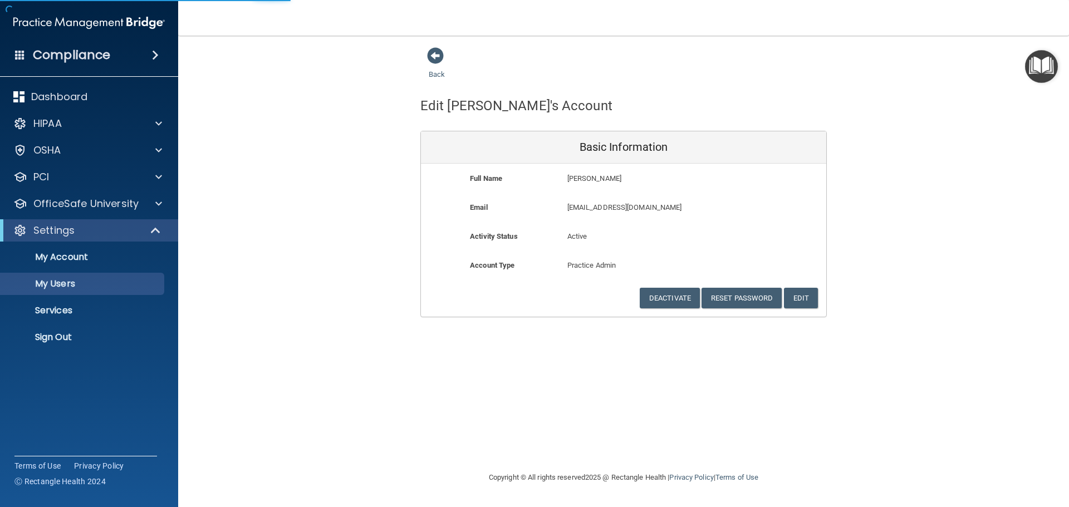
select select "20"
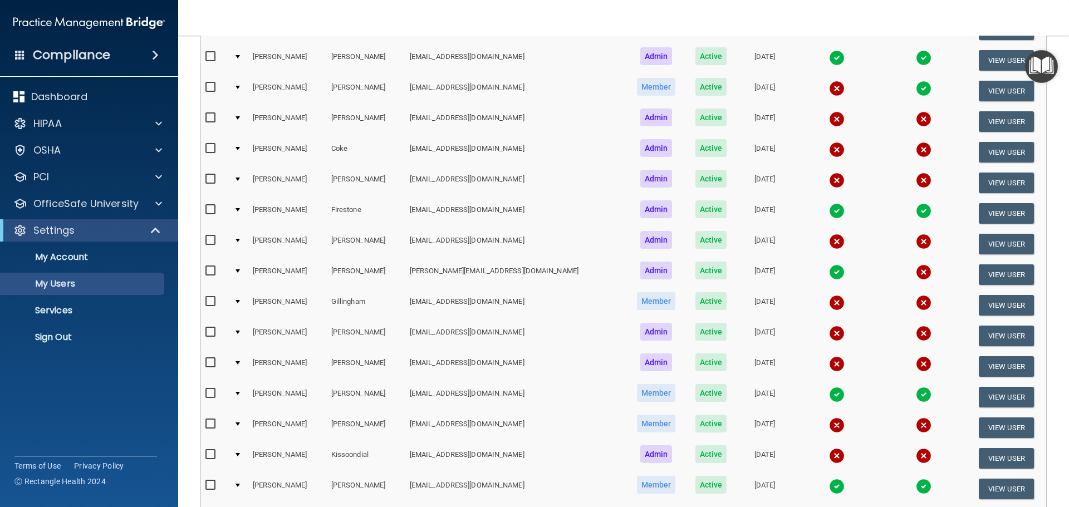
scroll to position [334, 0]
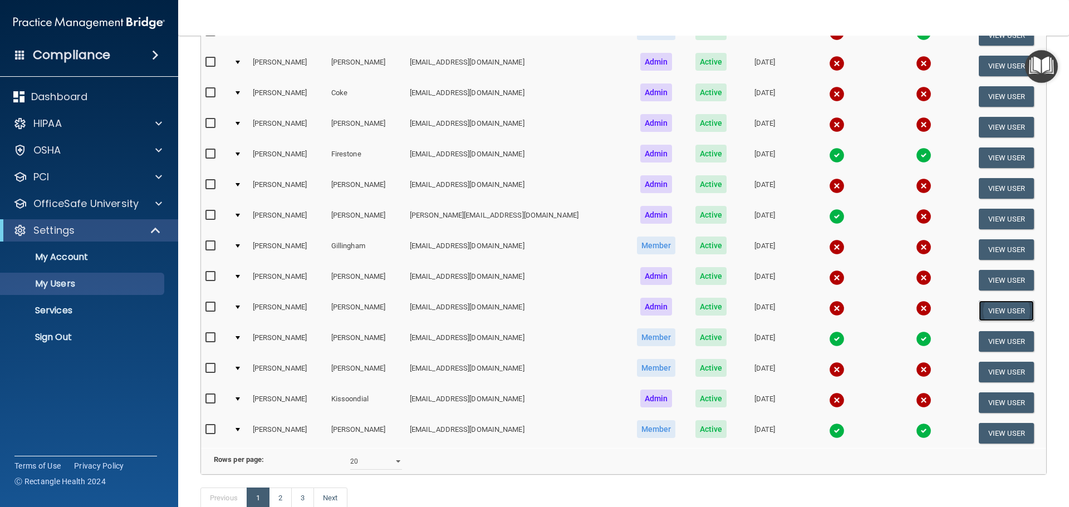
click at [1003, 306] on button "View User" at bounding box center [1006, 311] width 55 height 21
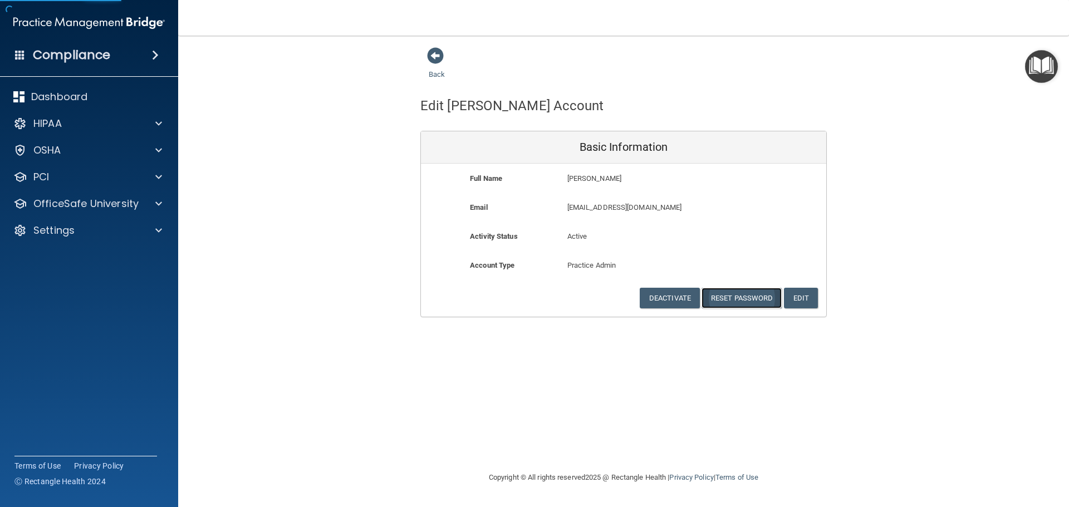
click at [750, 295] on button "Reset Password" at bounding box center [741, 298] width 80 height 21
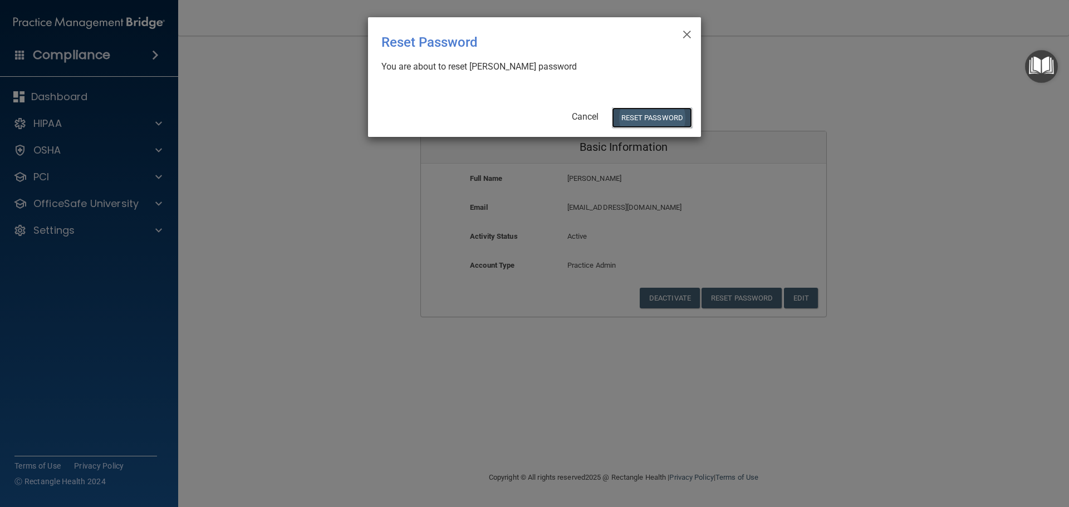
click at [674, 116] on button "Reset Password" at bounding box center [652, 117] width 80 height 21
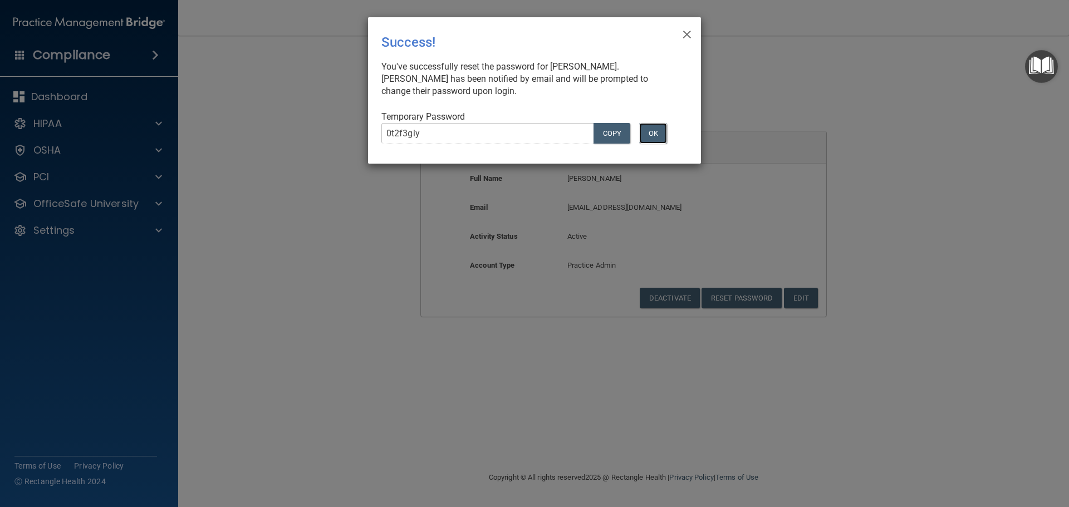
click at [649, 135] on button "OK" at bounding box center [653, 133] width 28 height 21
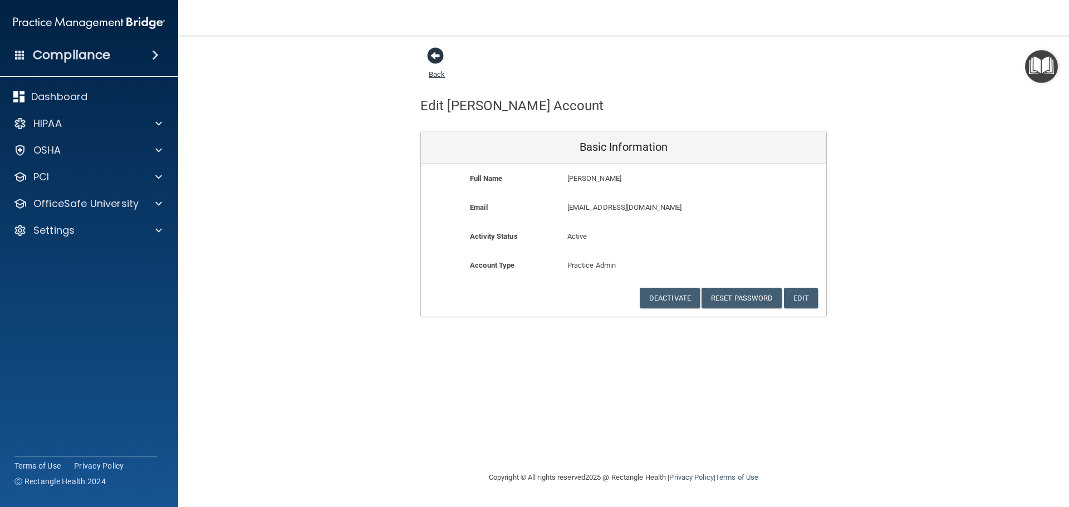
click at [433, 64] on span at bounding box center [435, 55] width 17 height 17
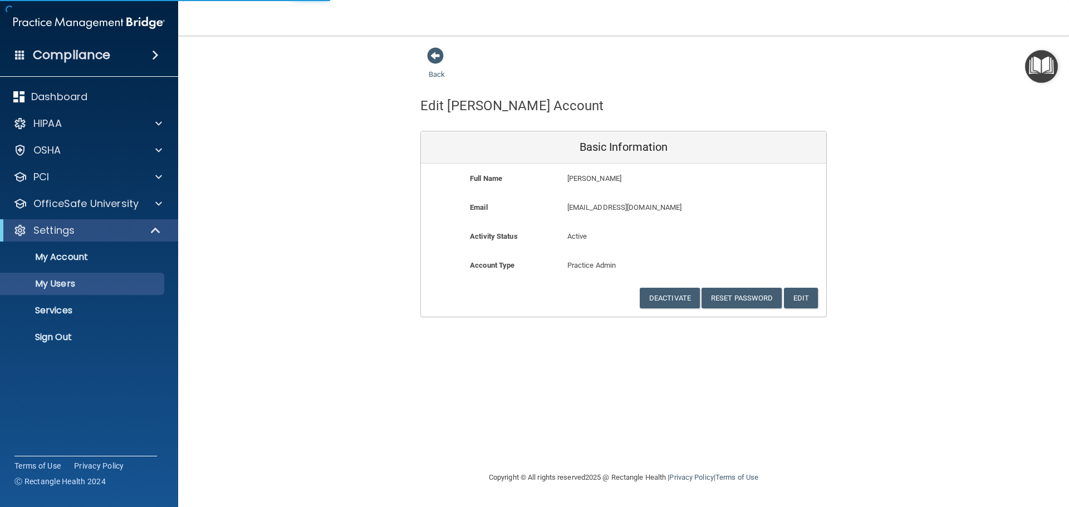
select select "20"
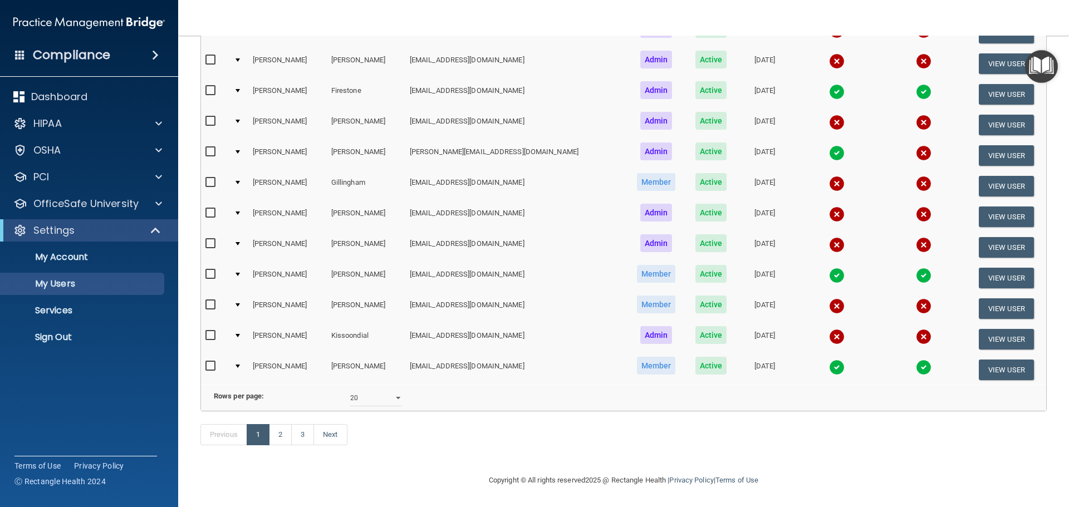
scroll to position [414, 0]
click at [285, 444] on link "2" at bounding box center [280, 434] width 23 height 21
select select "20"
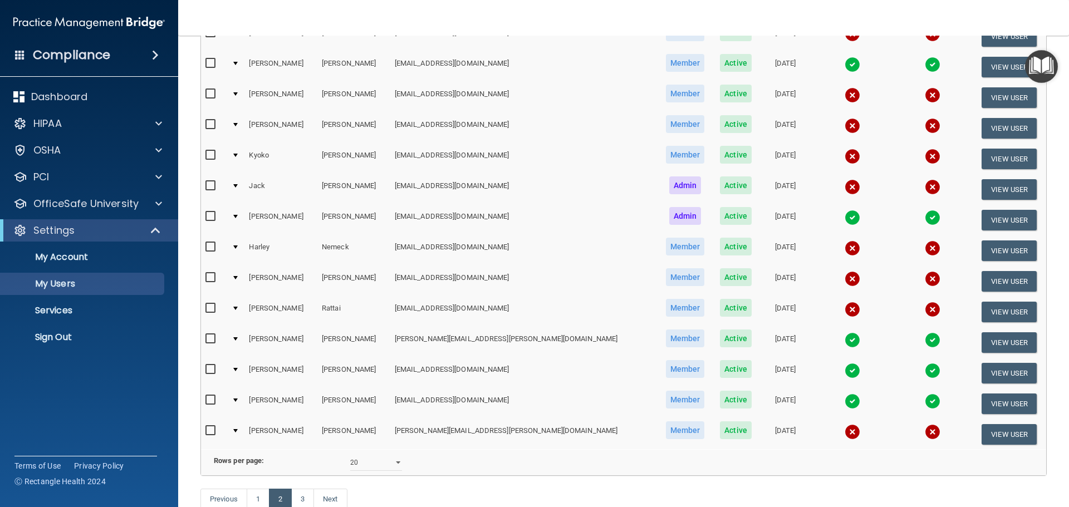
scroll to position [334, 0]
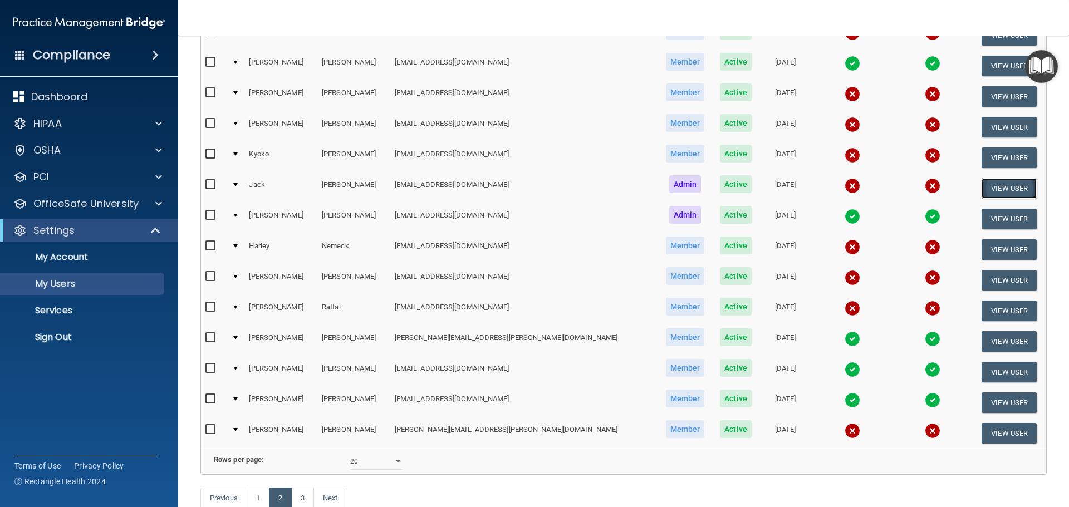
click at [984, 186] on button "View User" at bounding box center [1008, 188] width 55 height 21
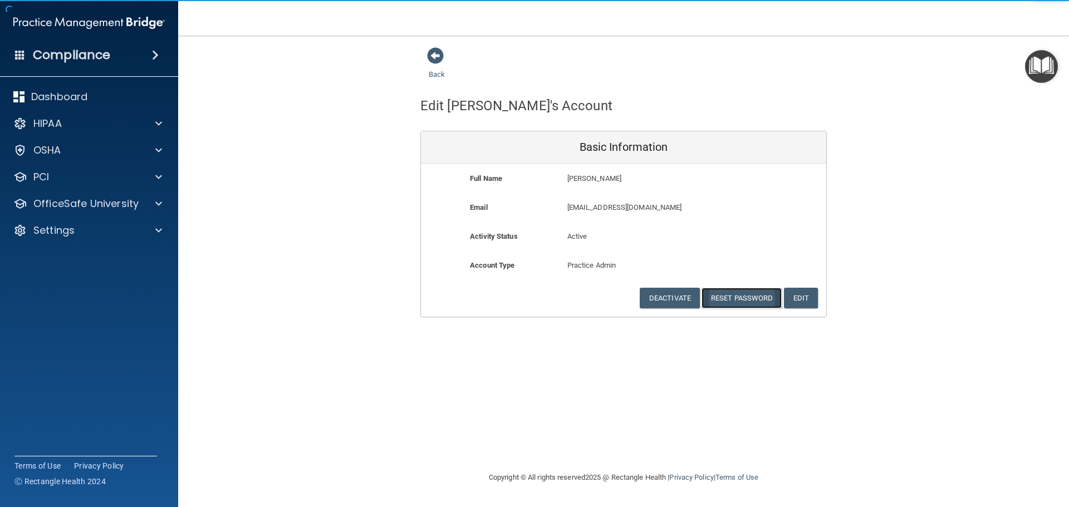
click at [735, 298] on button "Reset Password" at bounding box center [741, 298] width 80 height 21
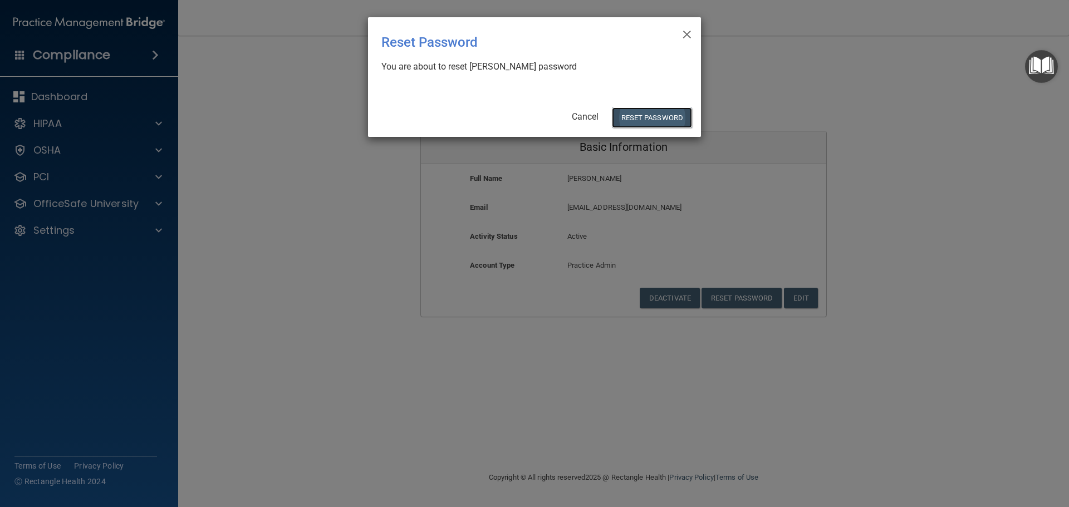
click at [657, 115] on button "Reset Password" at bounding box center [652, 117] width 80 height 21
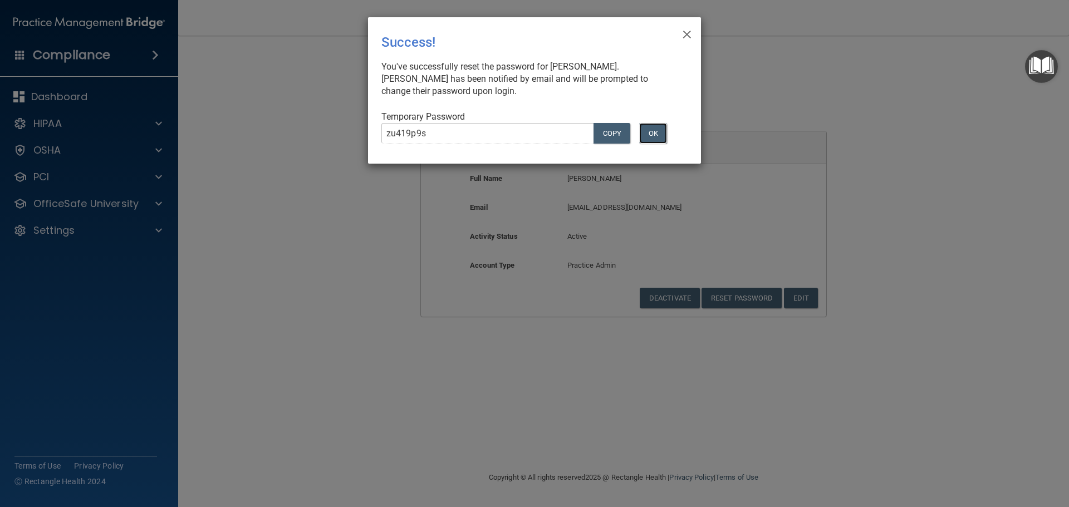
click at [655, 135] on button "OK" at bounding box center [653, 133] width 28 height 21
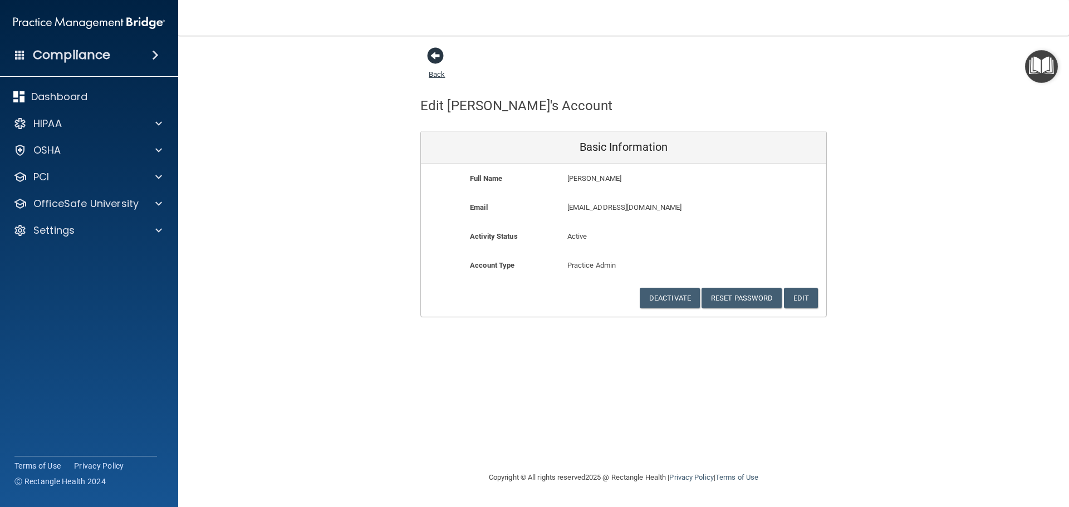
click at [437, 60] on span at bounding box center [435, 55] width 17 height 17
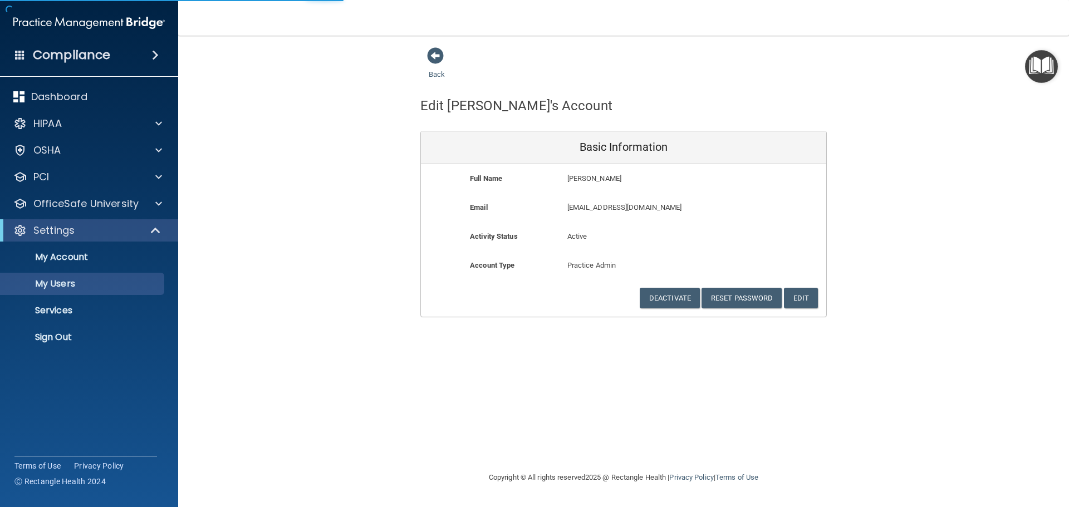
select select "20"
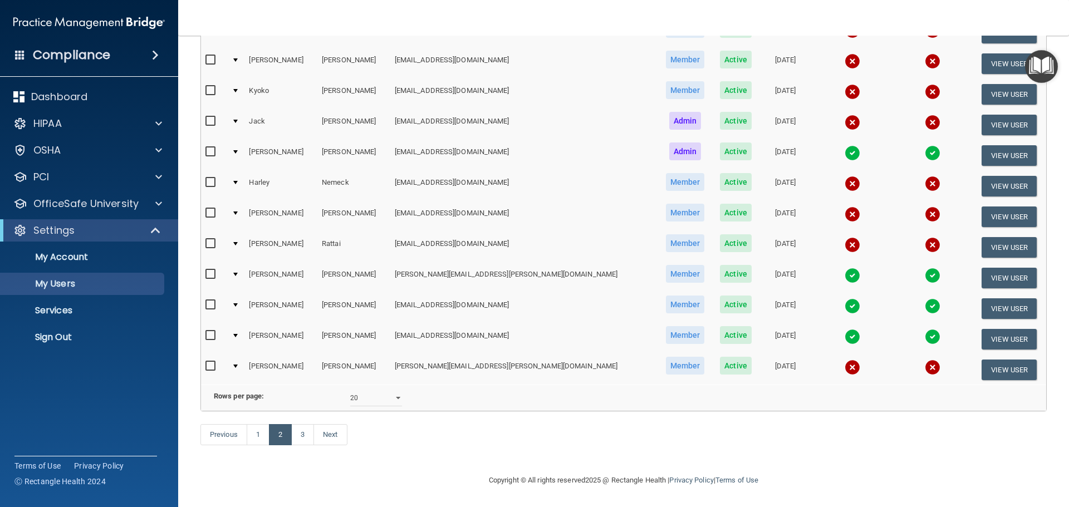
scroll to position [414, 0]
click at [301, 436] on link "3" at bounding box center [302, 434] width 23 height 21
select select "20"
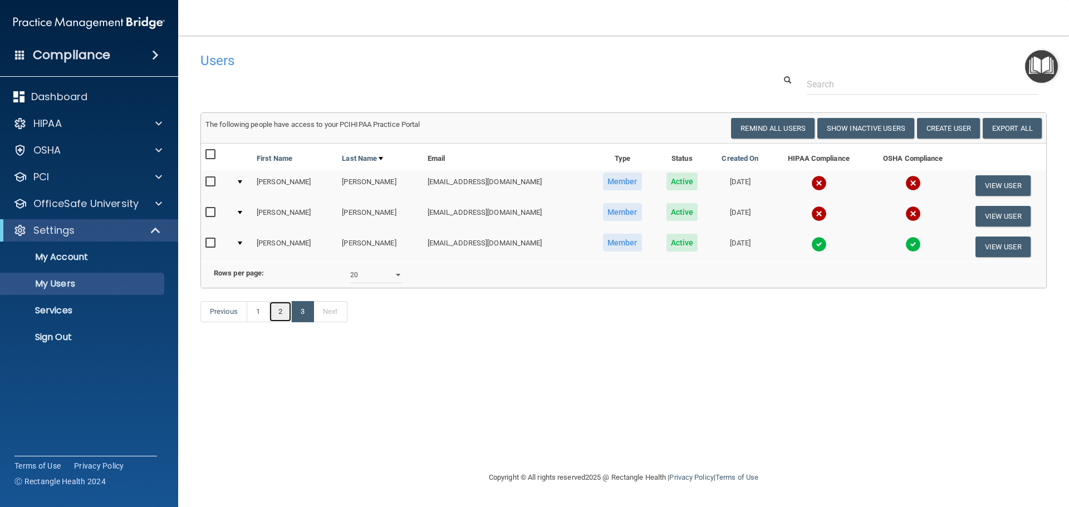
click at [274, 322] on link "2" at bounding box center [280, 311] width 23 height 21
select select "20"
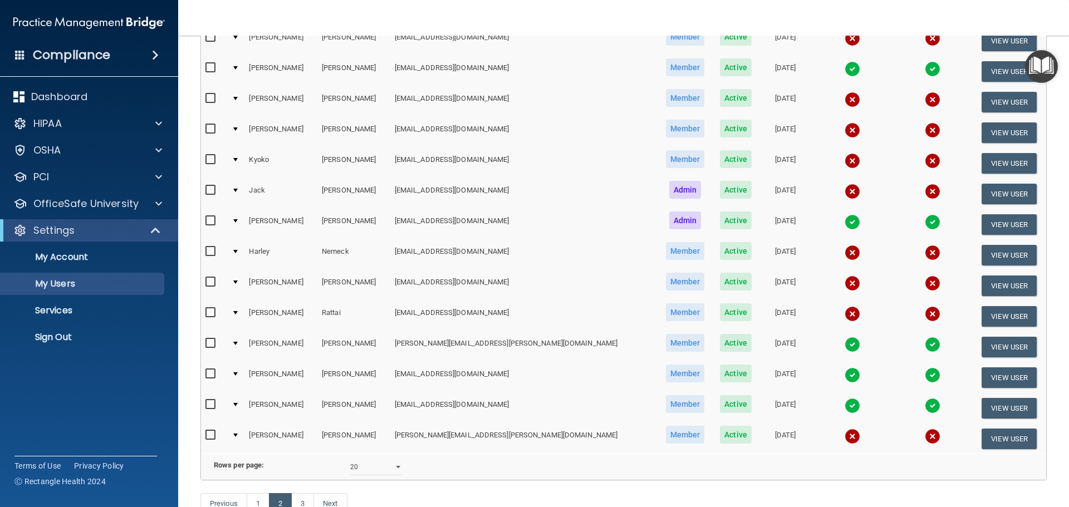
scroll to position [414, 0]
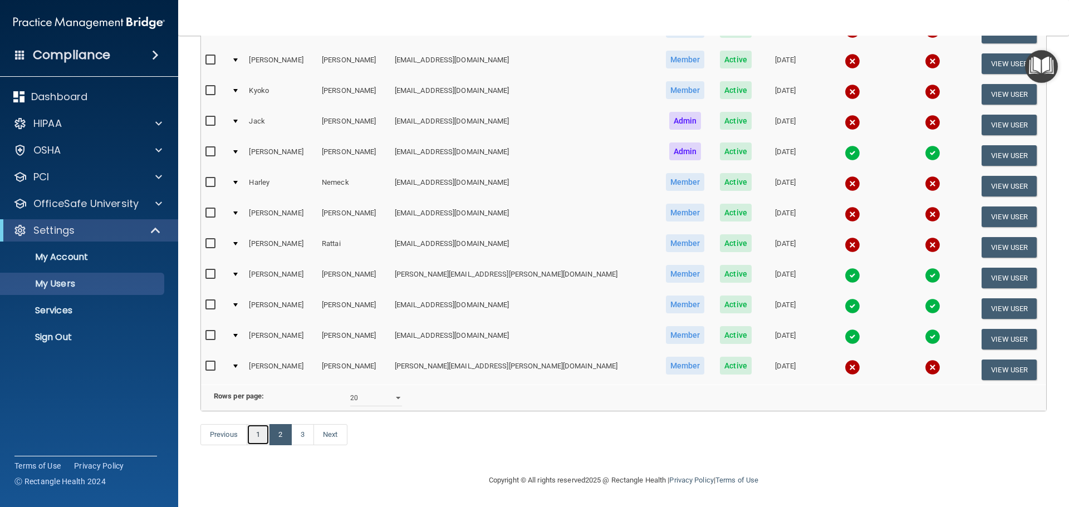
click at [255, 430] on link "1" at bounding box center [258, 434] width 23 height 21
select select "20"
